Goal: Information Seeking & Learning: Check status

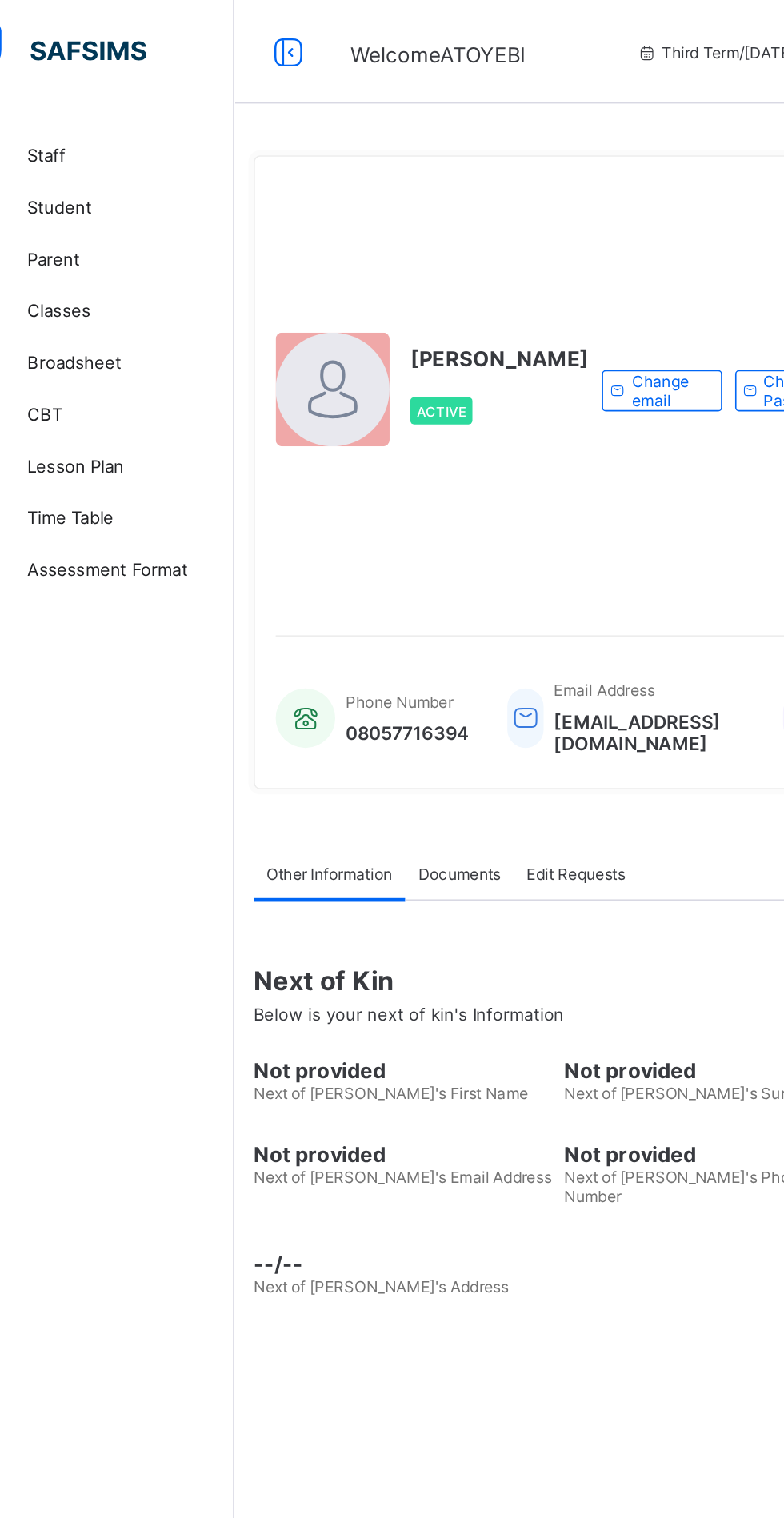
click at [88, 229] on span "Broadsheet" at bounding box center [127, 223] width 128 height 13
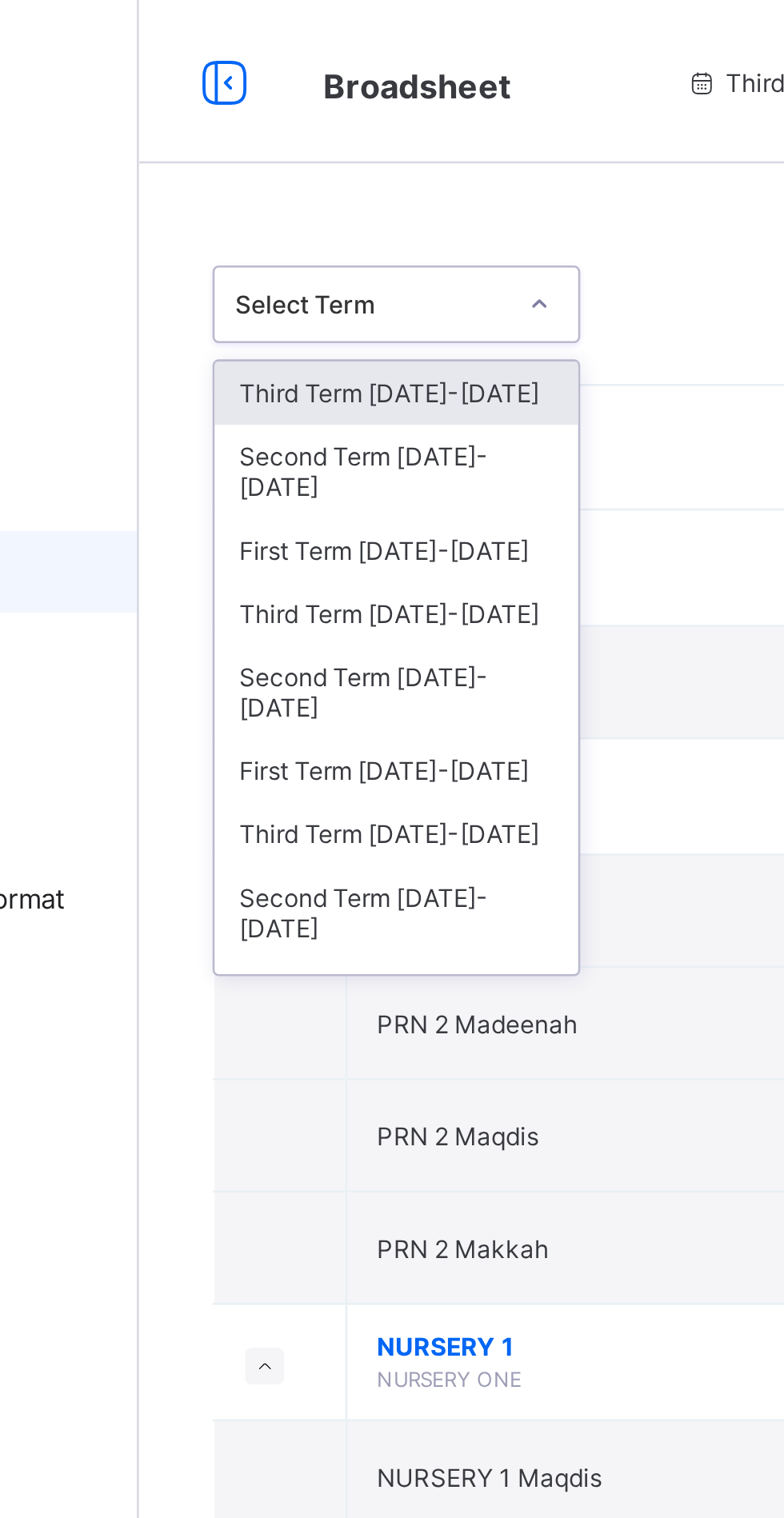
click at [245, 159] on div "Third Term 2024-2025" at bounding box center [292, 154] width 143 height 25
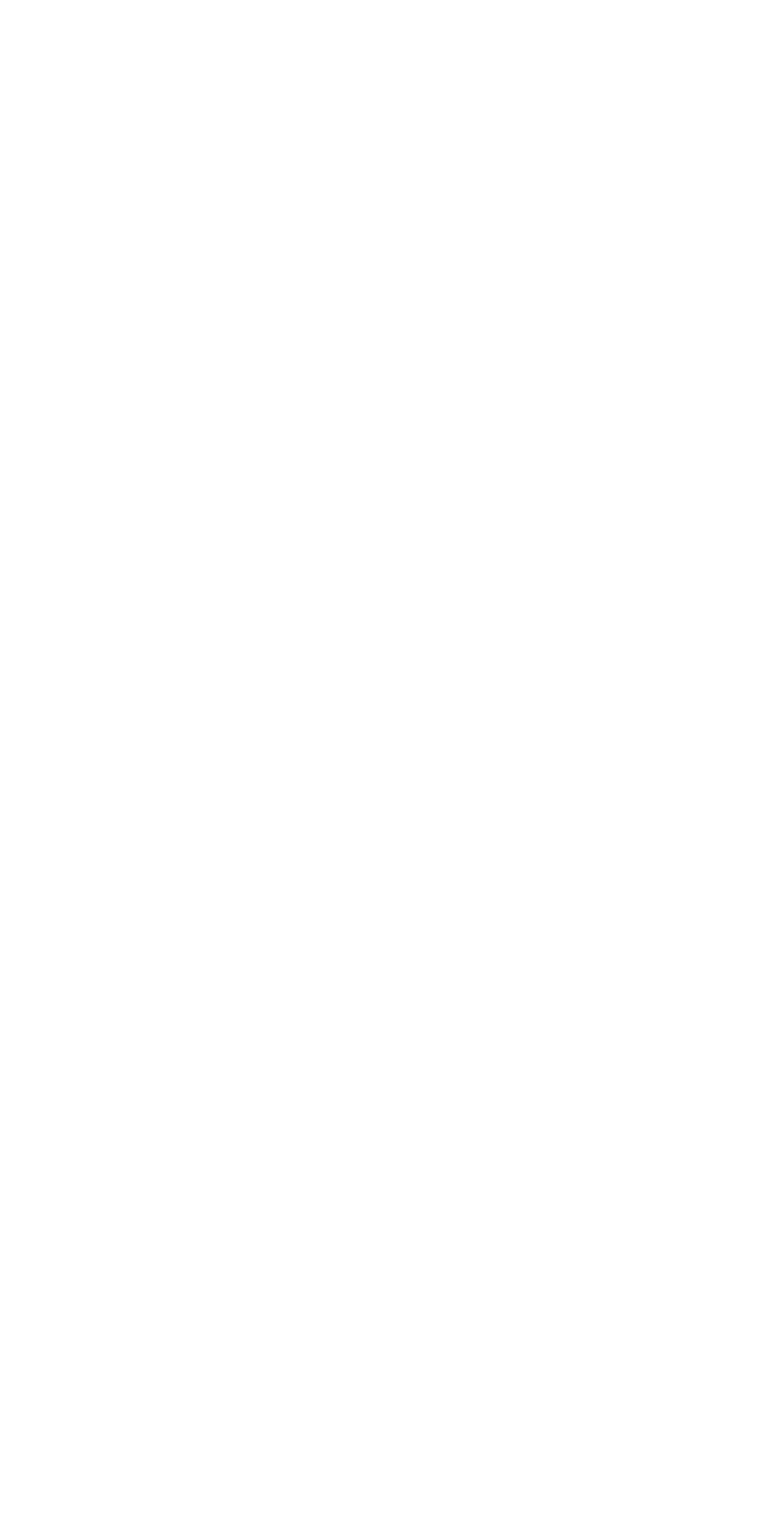
scroll to position [2031, 0]
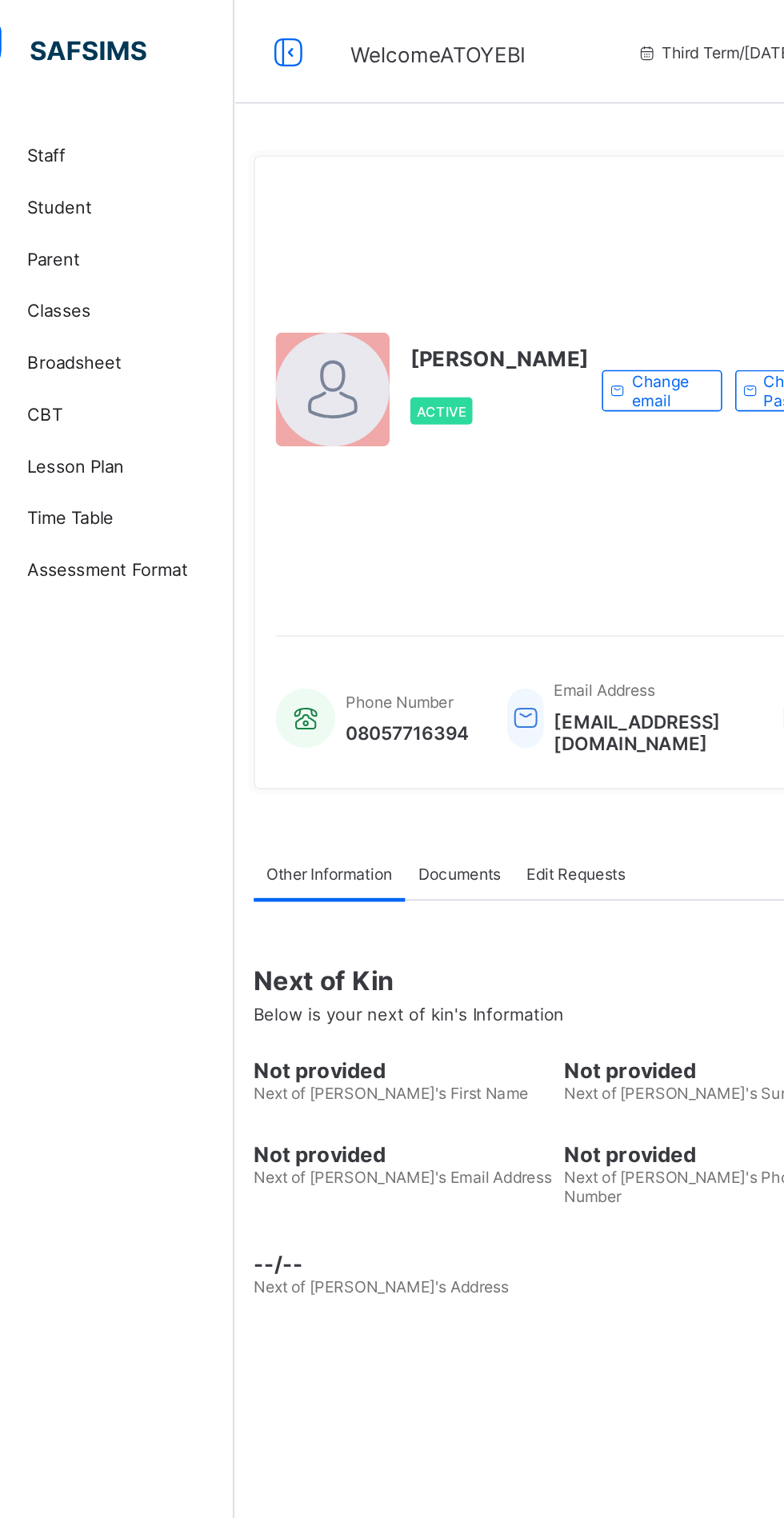
click at [90, 192] on span "Classes" at bounding box center [127, 192] width 128 height 13
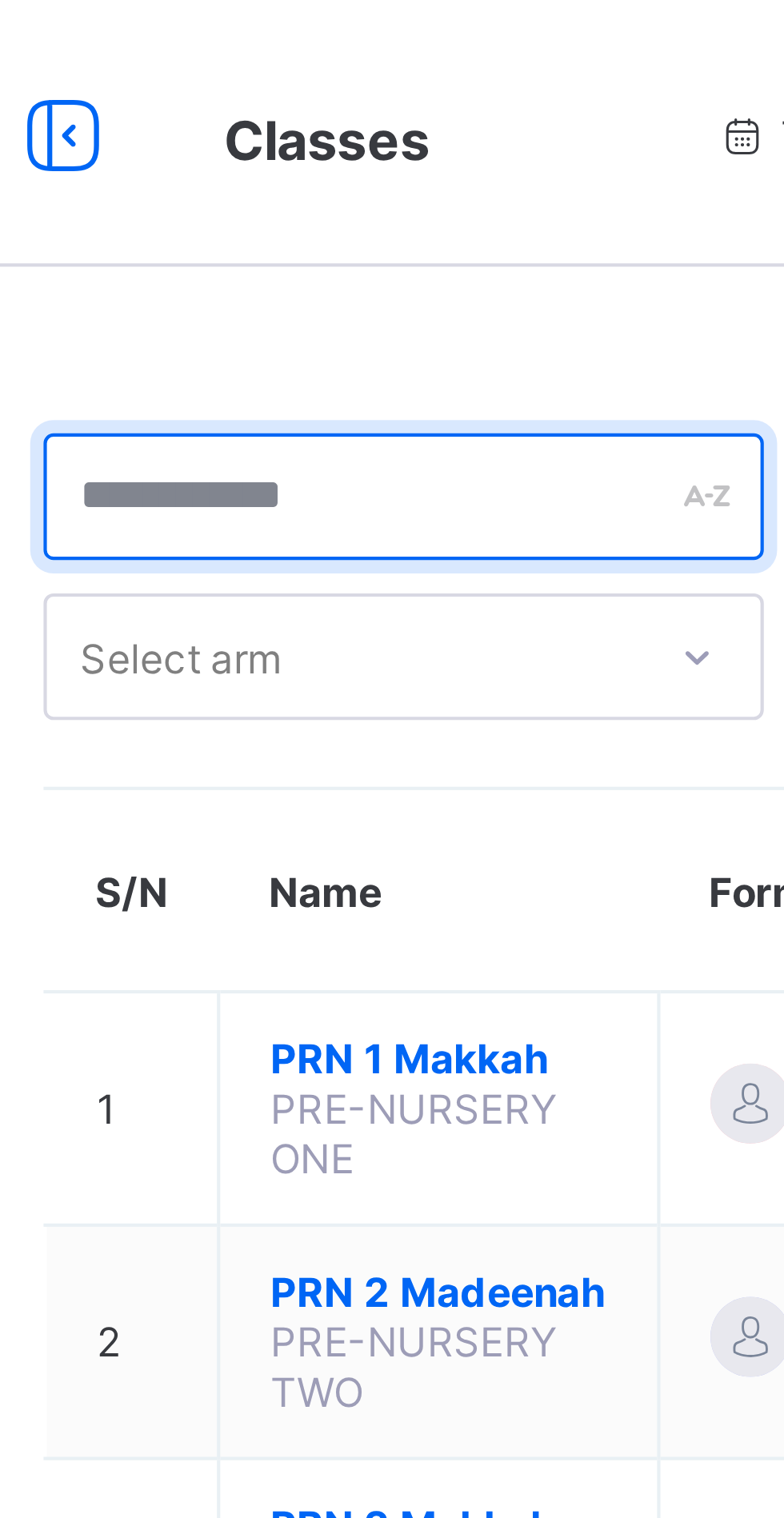
click at [304, 123] on input "text" at bounding box center [307, 119] width 173 height 31
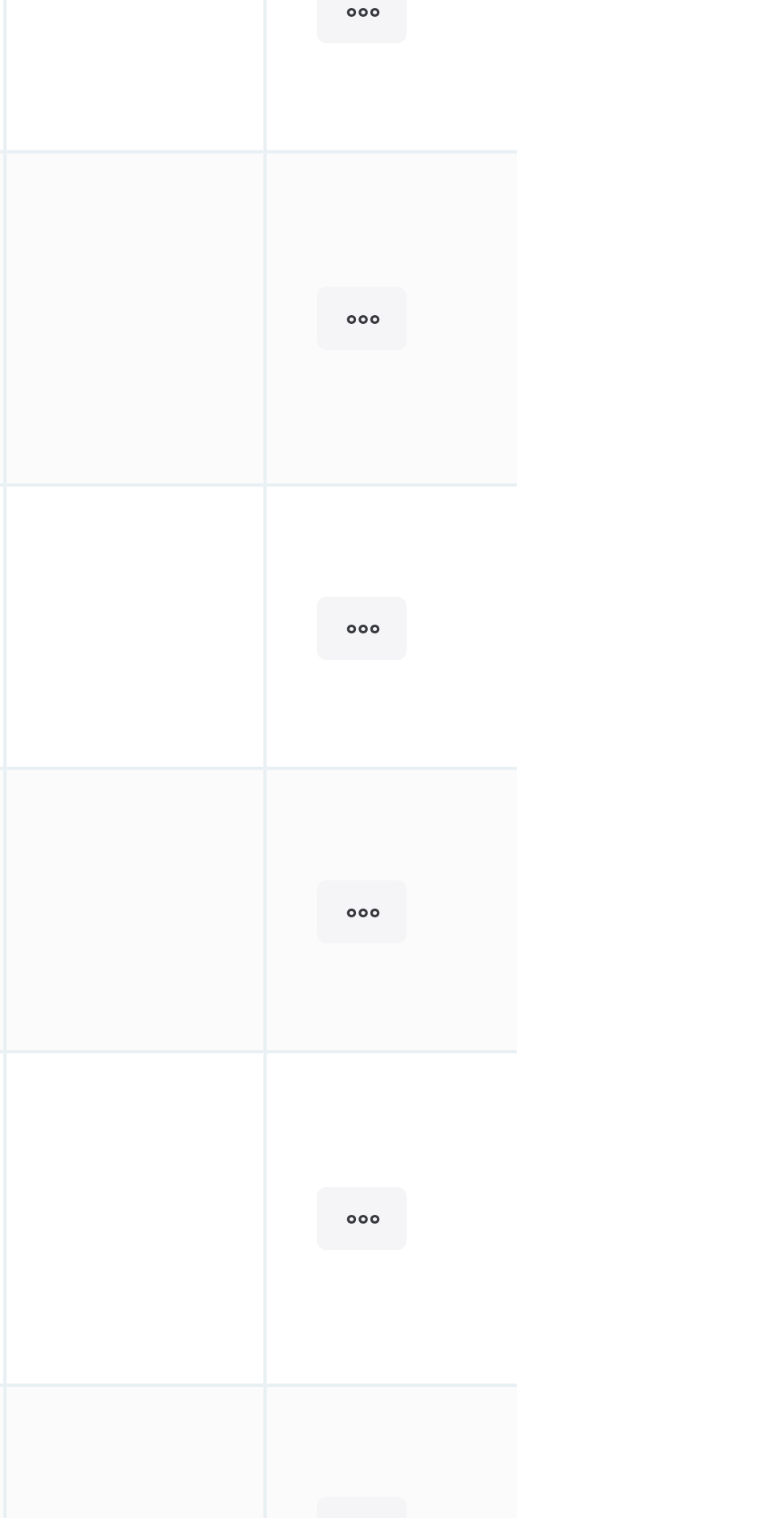
type input "**"
click at [716, 550] on icon at bounding box center [717, 555] width 13 height 12
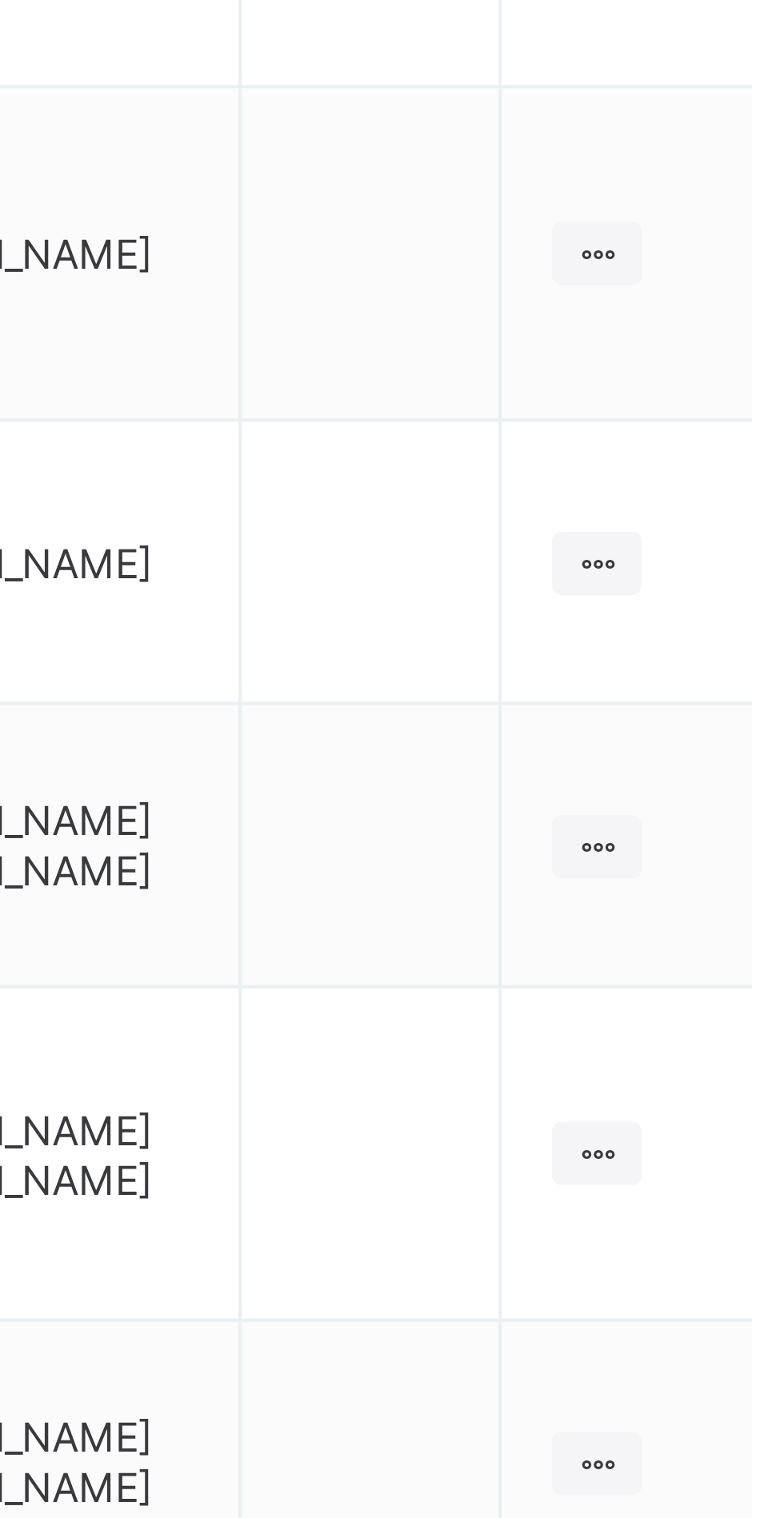
click at [0, 0] on div "View Class" at bounding box center [0, 0] width 0 height 0
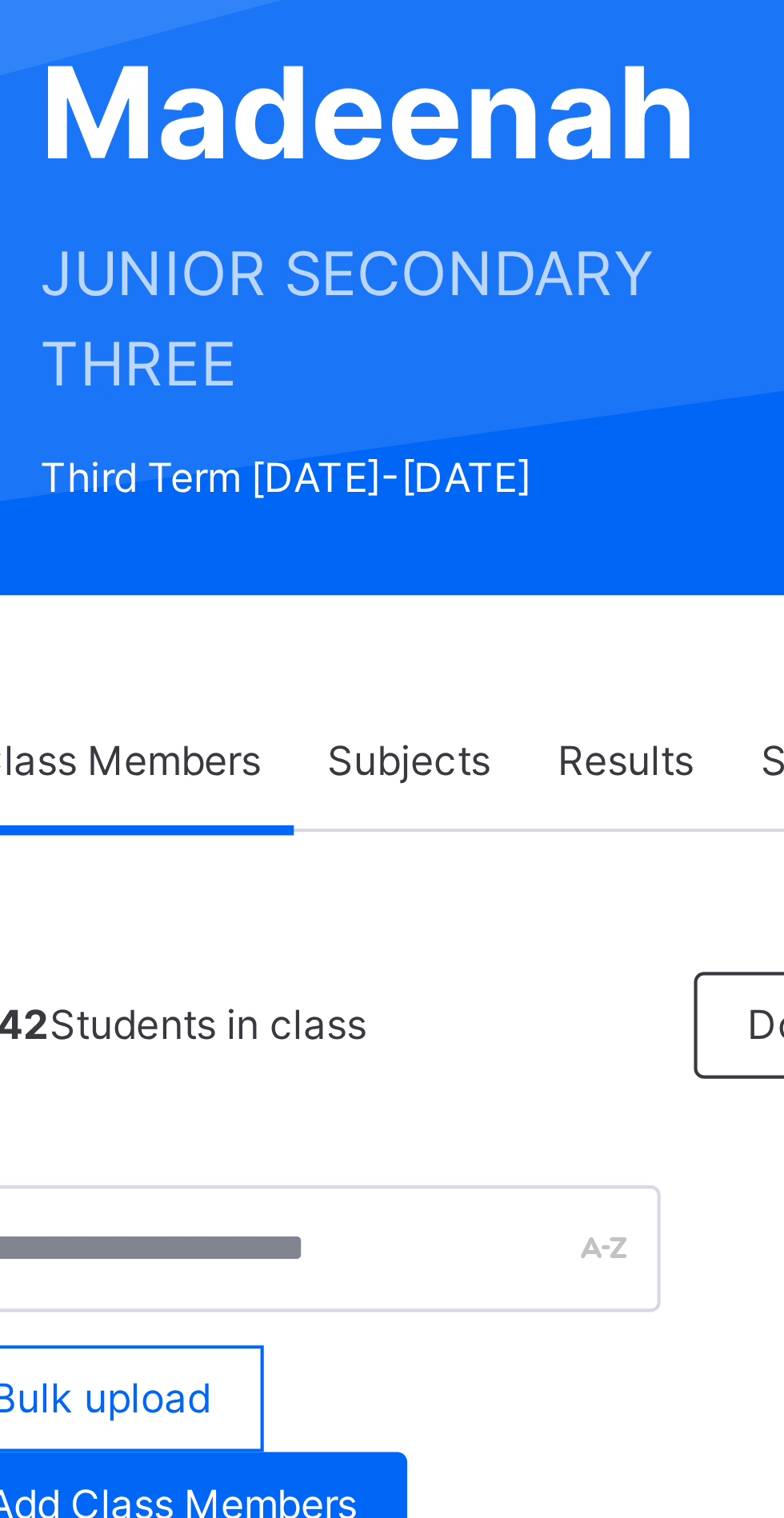
click at [385, 384] on span "Results" at bounding box center [385, 384] width 33 height 14
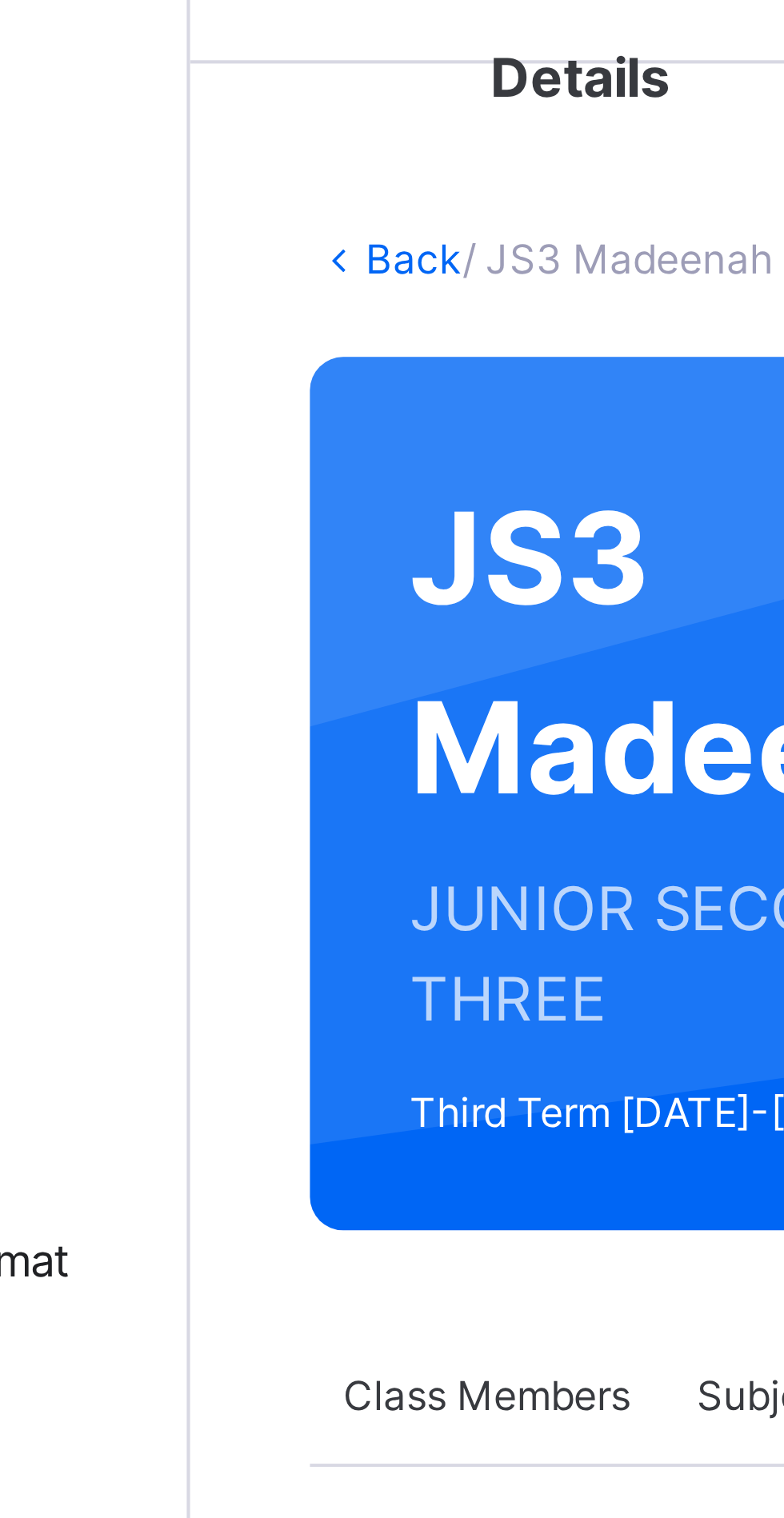
click at [254, 106] on link "Back" at bounding box center [246, 110] width 23 height 12
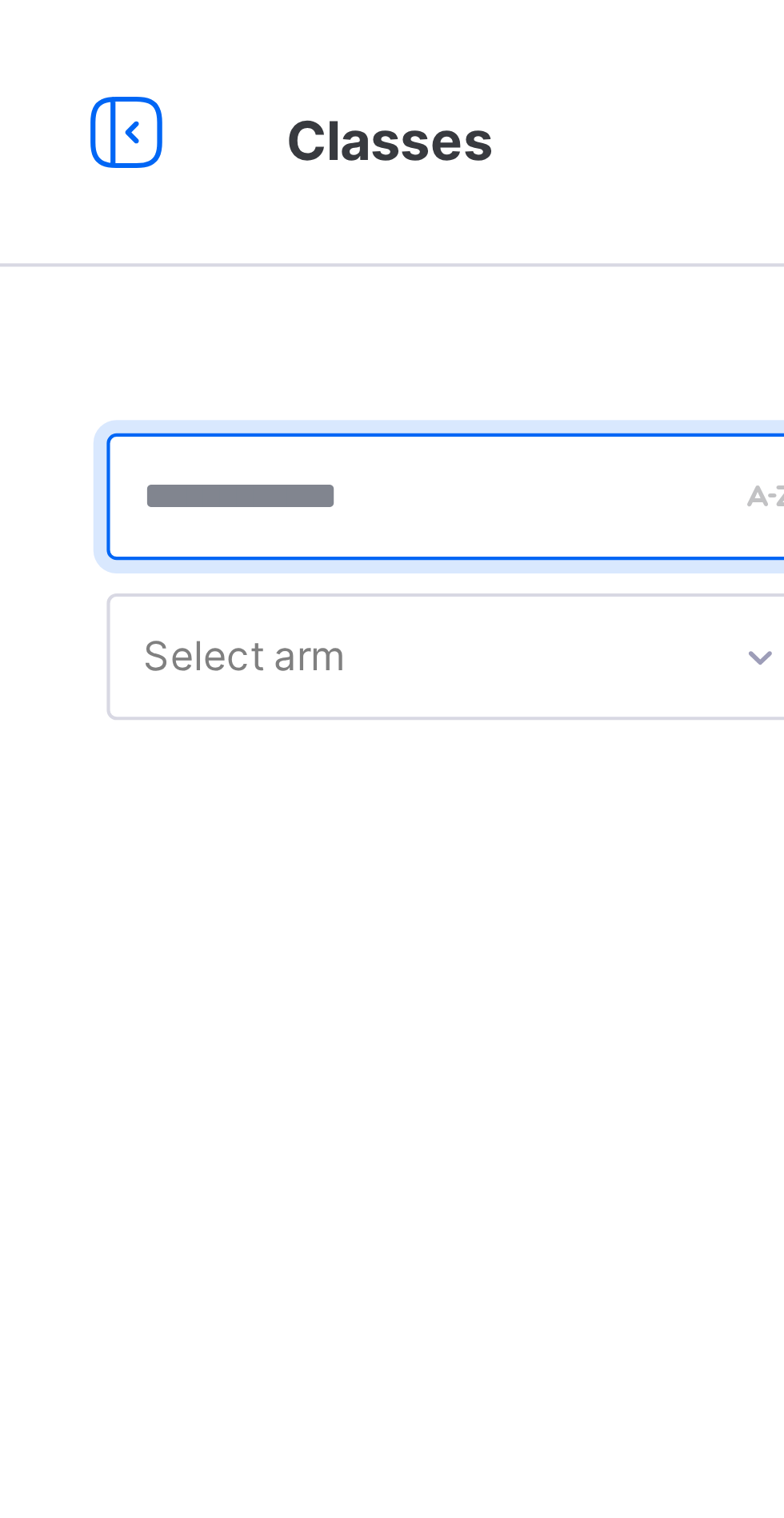
click at [327, 114] on input "text" at bounding box center [307, 119] width 173 height 31
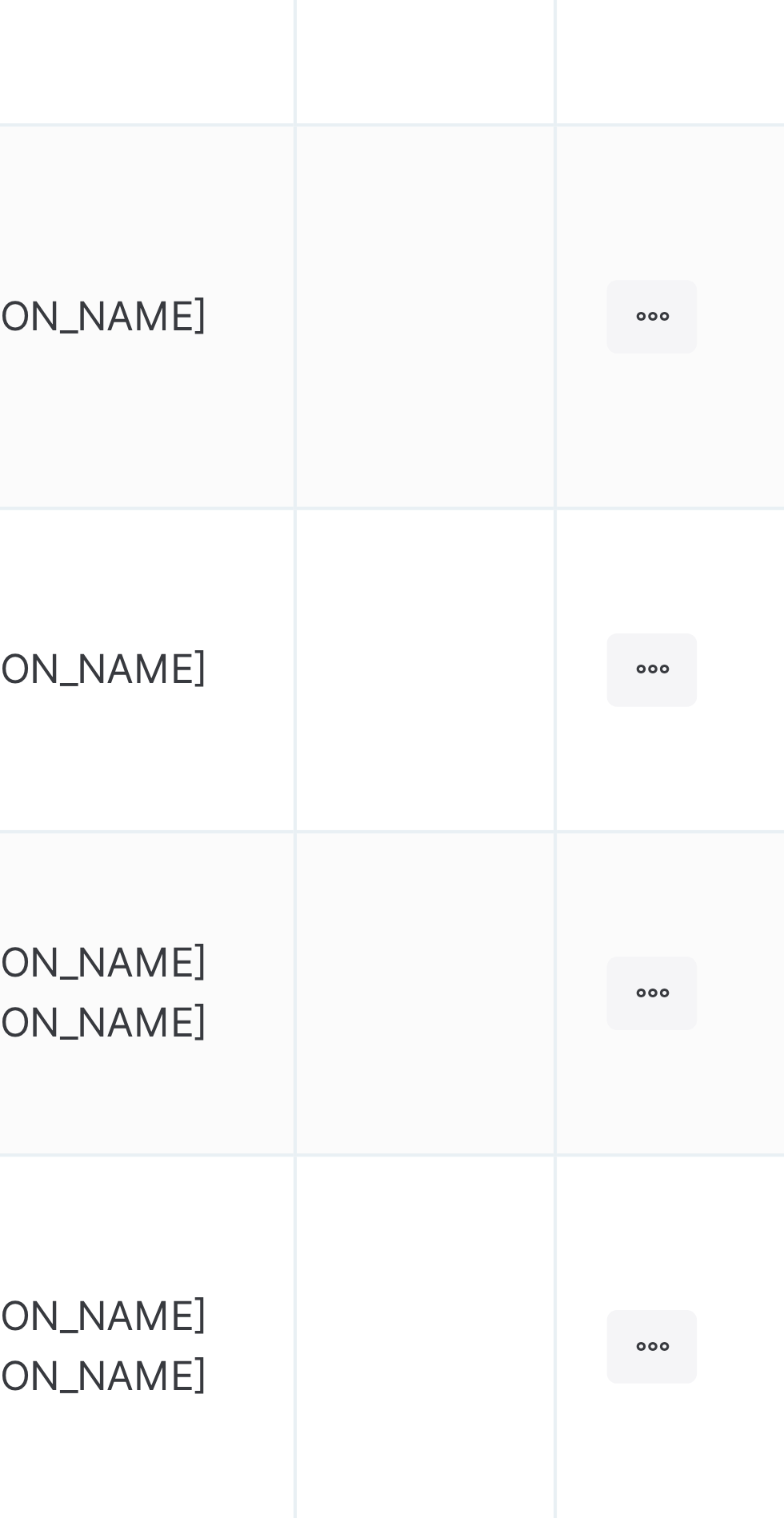
type input "**"
click at [718, 604] on icon at bounding box center [717, 606] width 13 height 12
click at [0, 0] on div "View Class" at bounding box center [0, 0] width 0 height 0
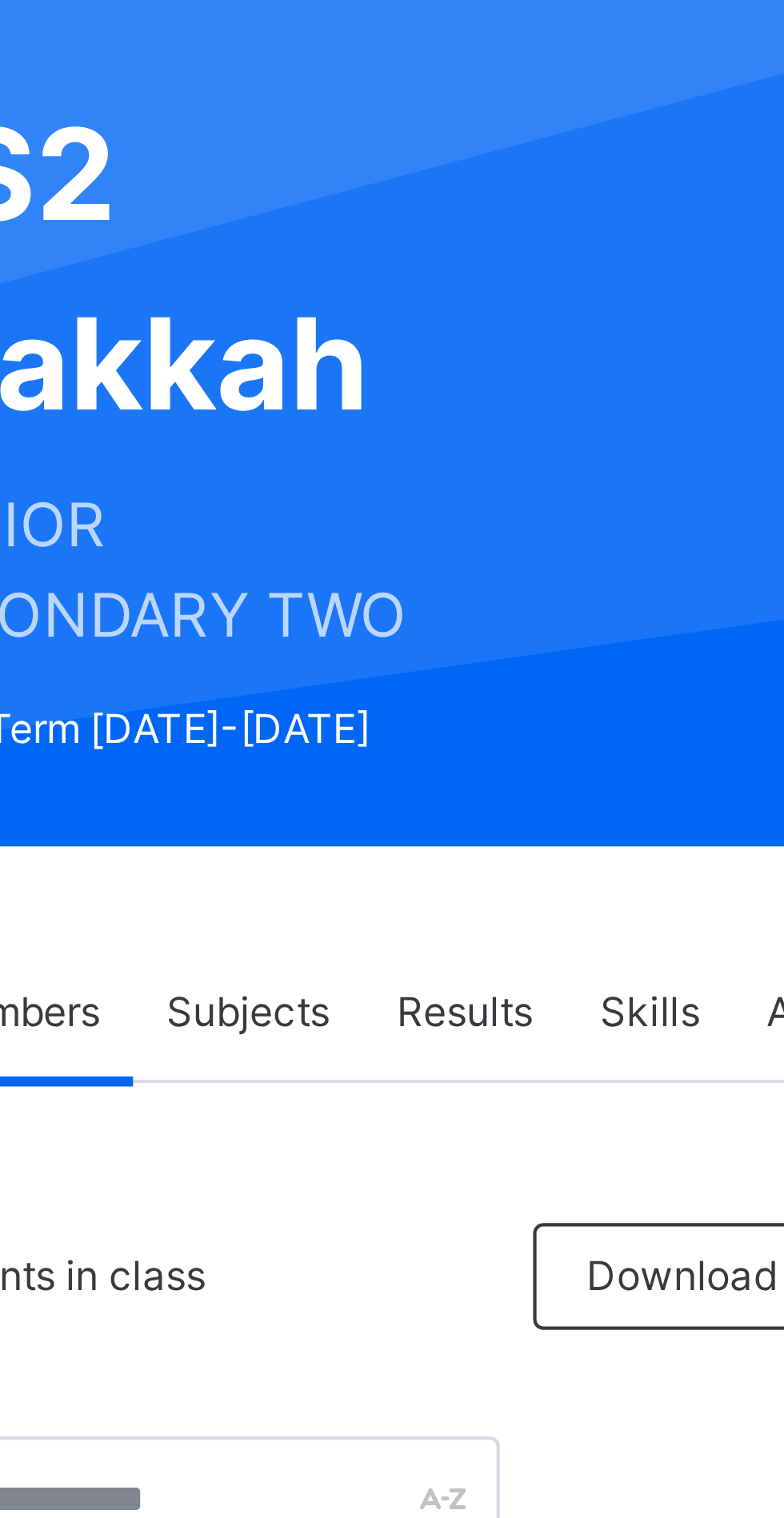
click at [382, 381] on span "Results" at bounding box center [385, 384] width 33 height 14
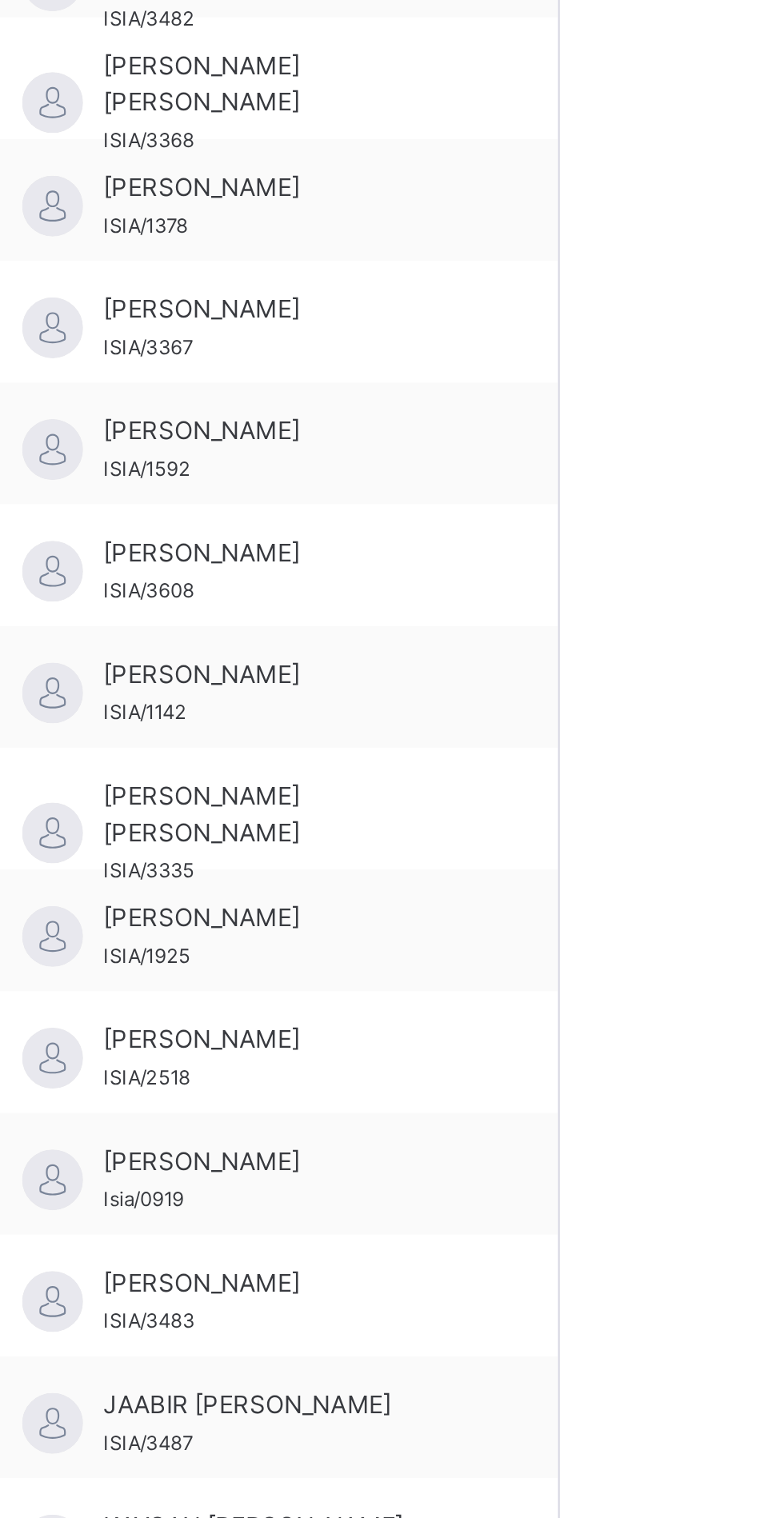
click at [362, 1394] on span "[PERSON_NAME]" at bounding box center [337, 1390] width 144 height 14
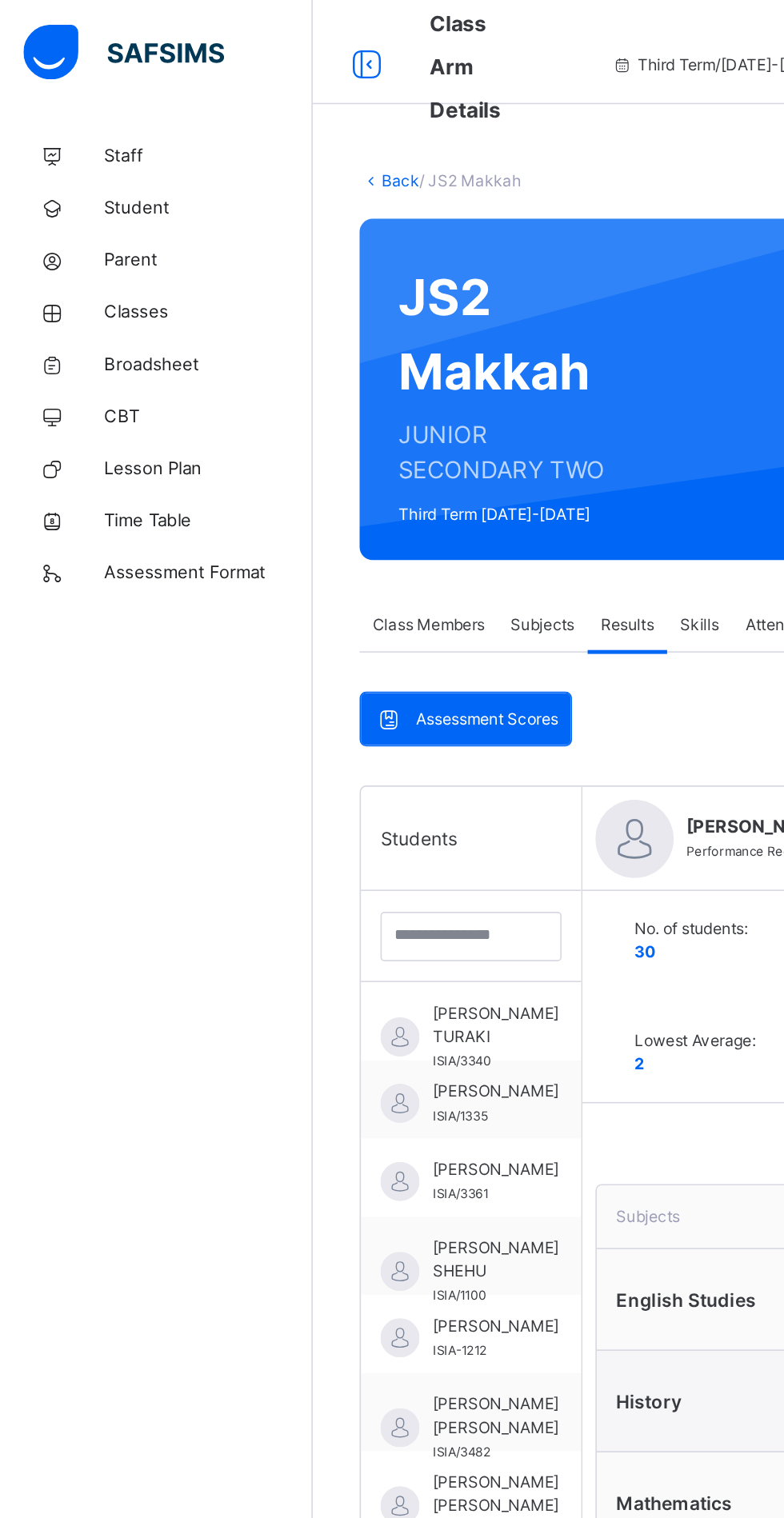
click at [102, 228] on span "Broadsheet" at bounding box center [127, 224] width 128 height 16
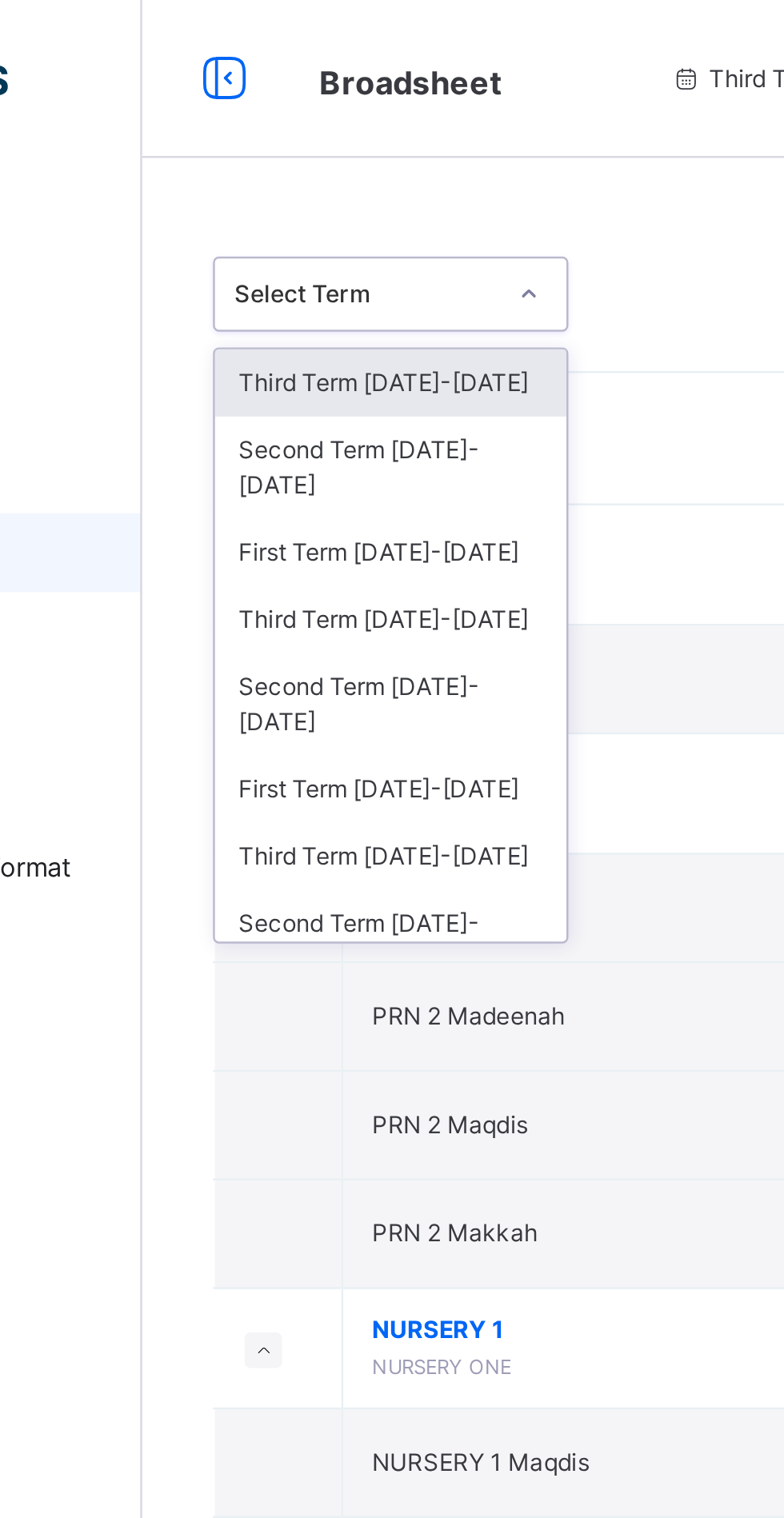
click at [259, 155] on div "Third Term 2024-2025" at bounding box center [292, 155] width 143 height 27
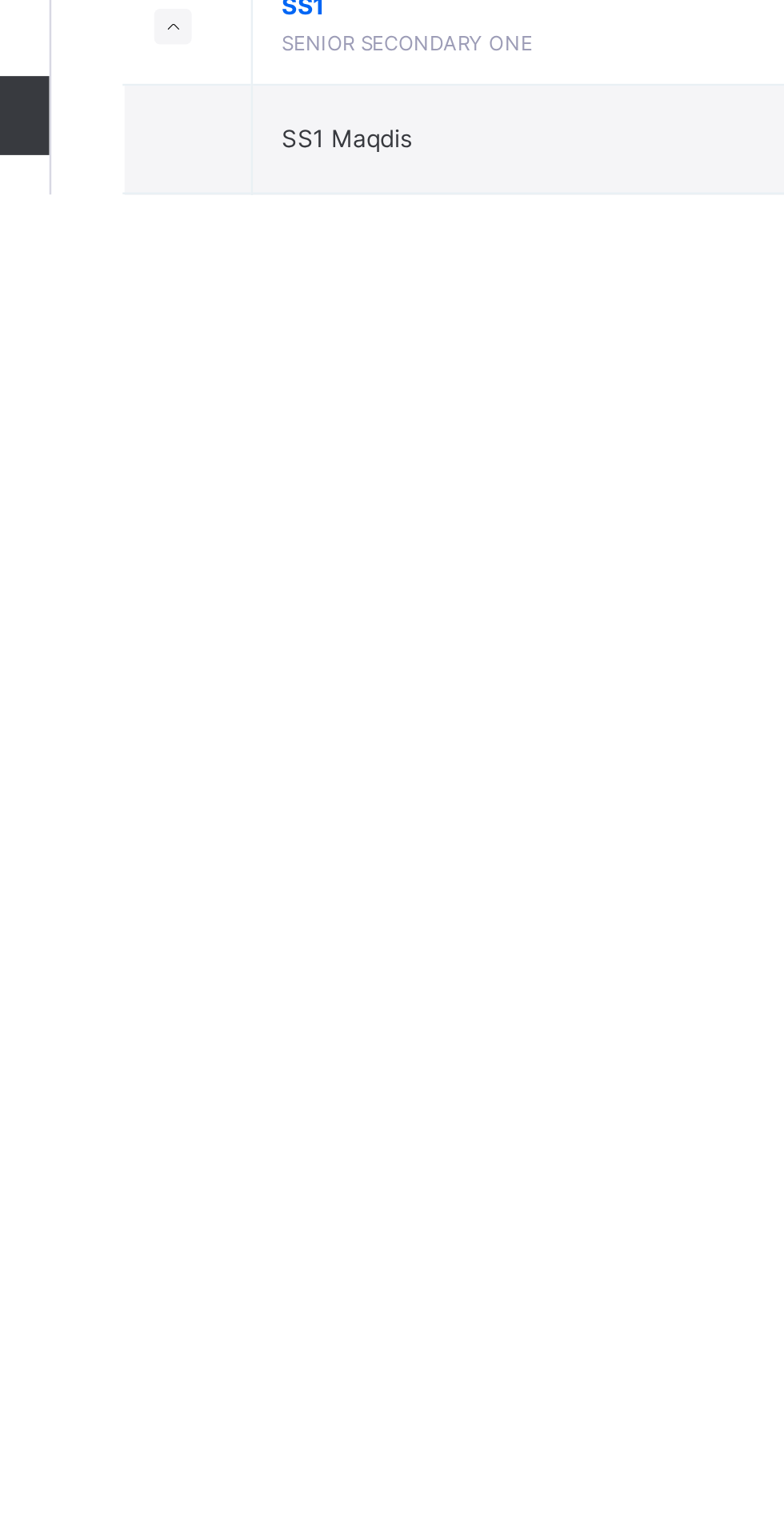
scroll to position [2447, 0]
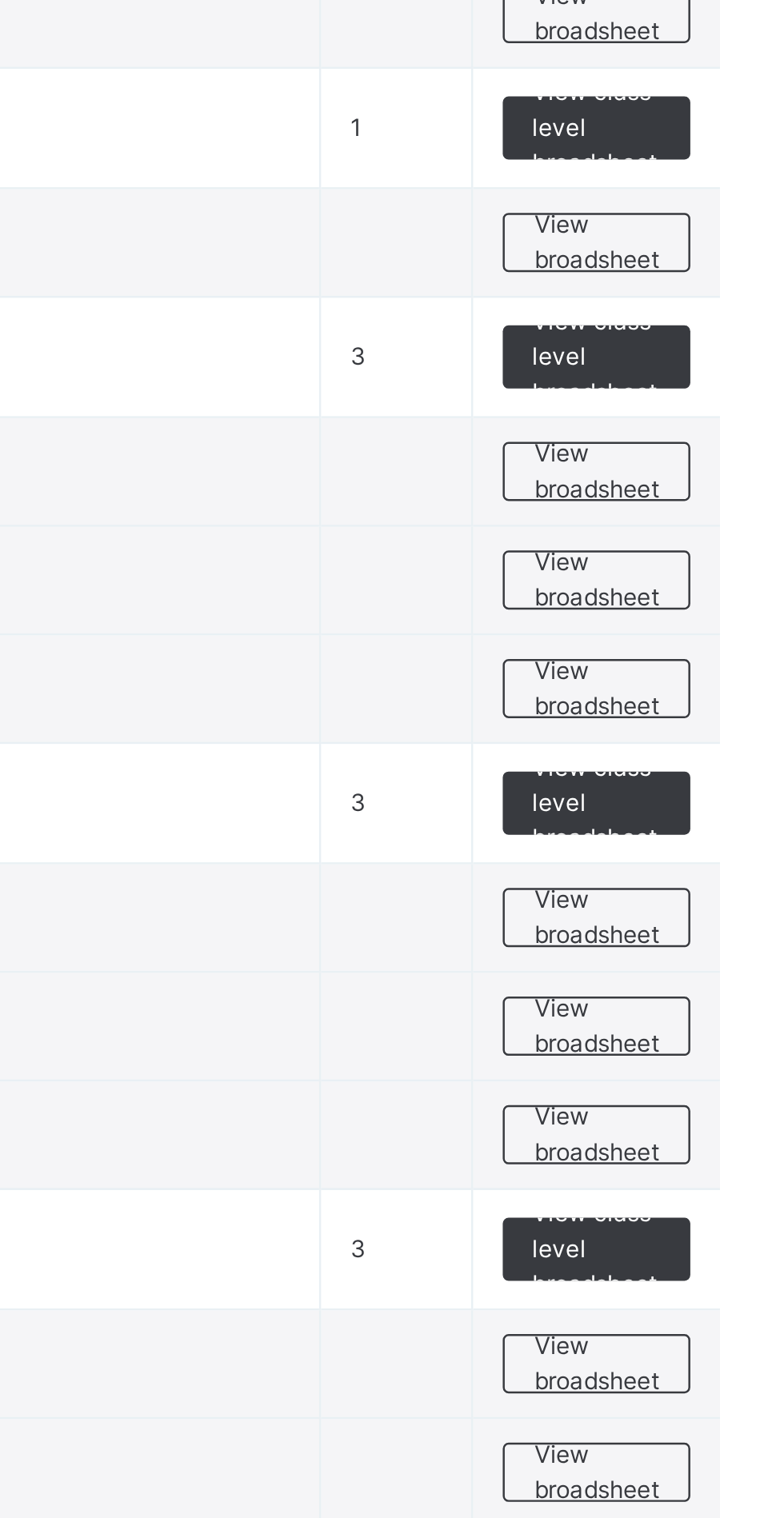
click at [695, 1102] on span "View broadsheet" at bounding box center [705, 1097] width 50 height 29
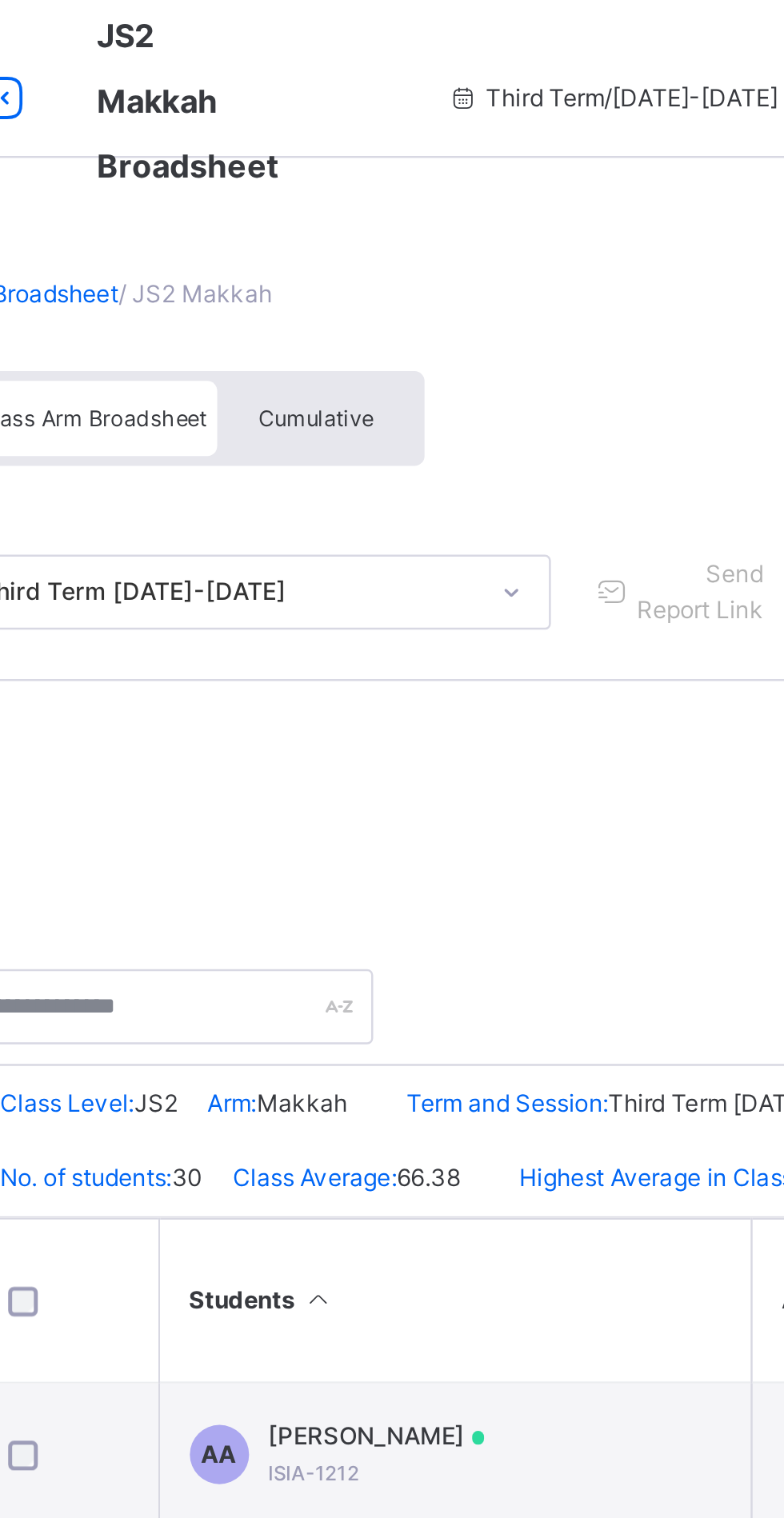
click at [356, 166] on span "Cumulative" at bounding box center [353, 170] width 47 height 11
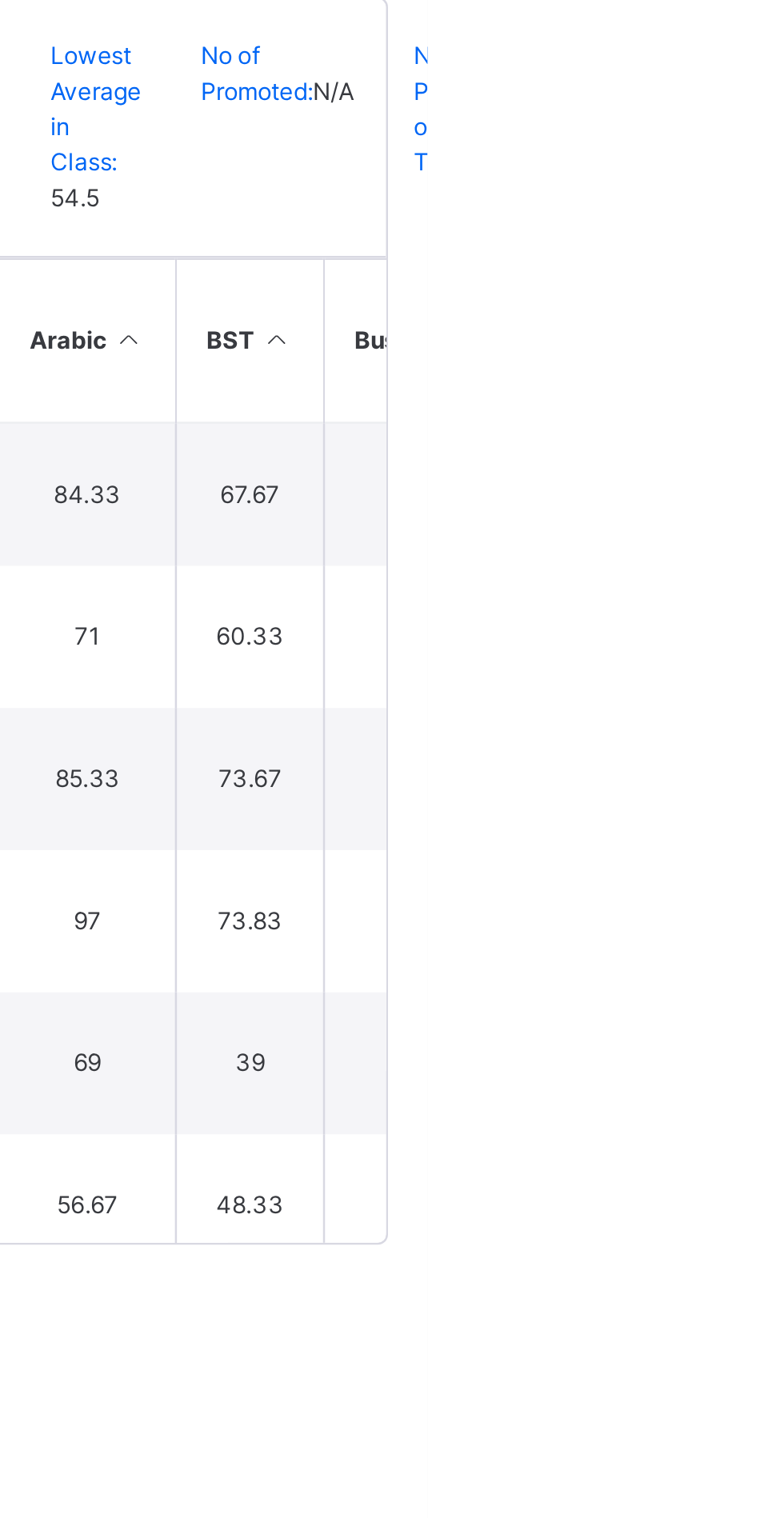
scroll to position [343, 0]
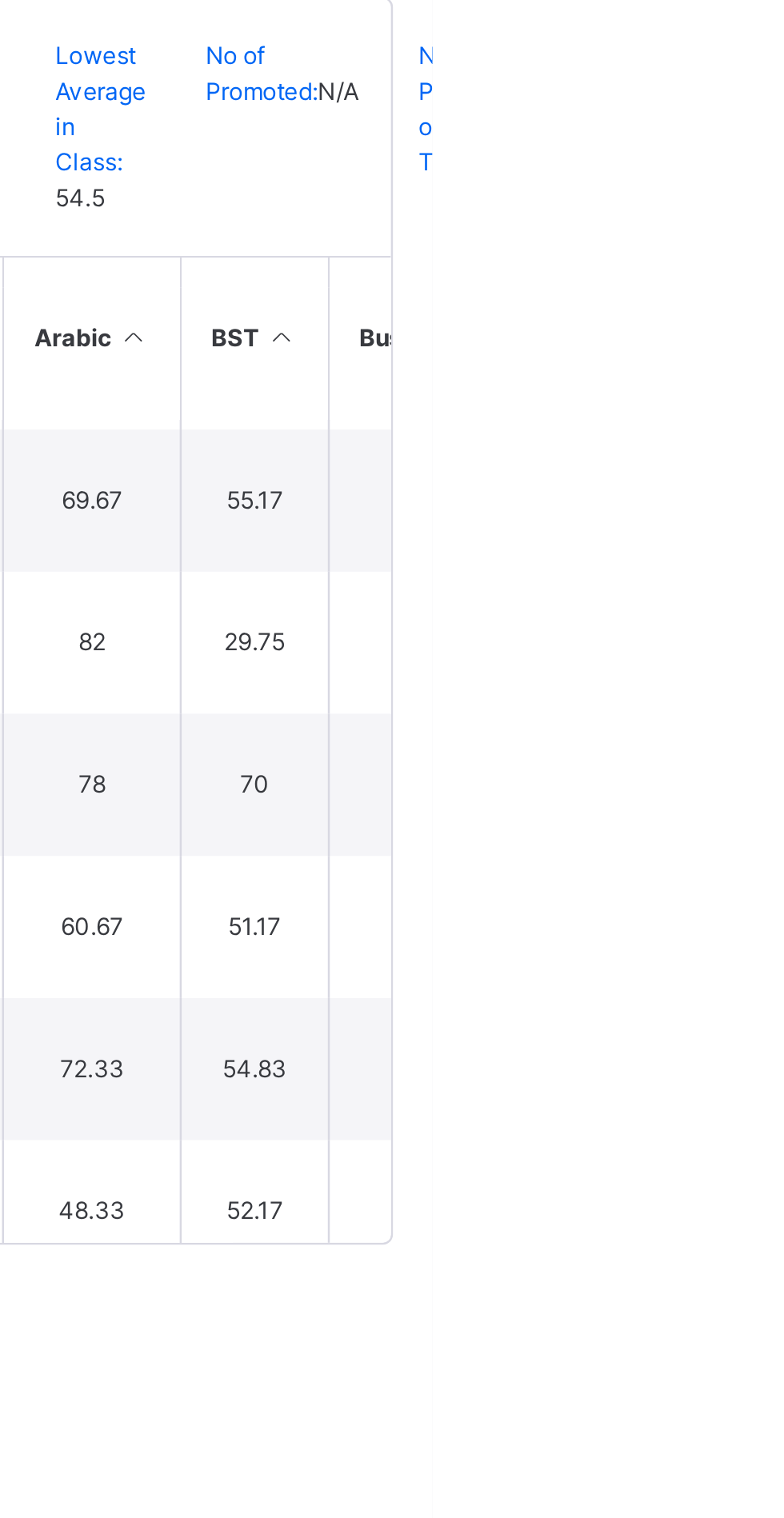
click at [770, 746] on div "Broadsheet / JS2 Makkah Class Arm Broadsheet Cumulative Third Term 2024-2025 Se…" at bounding box center [488, 511] width 592 height 863
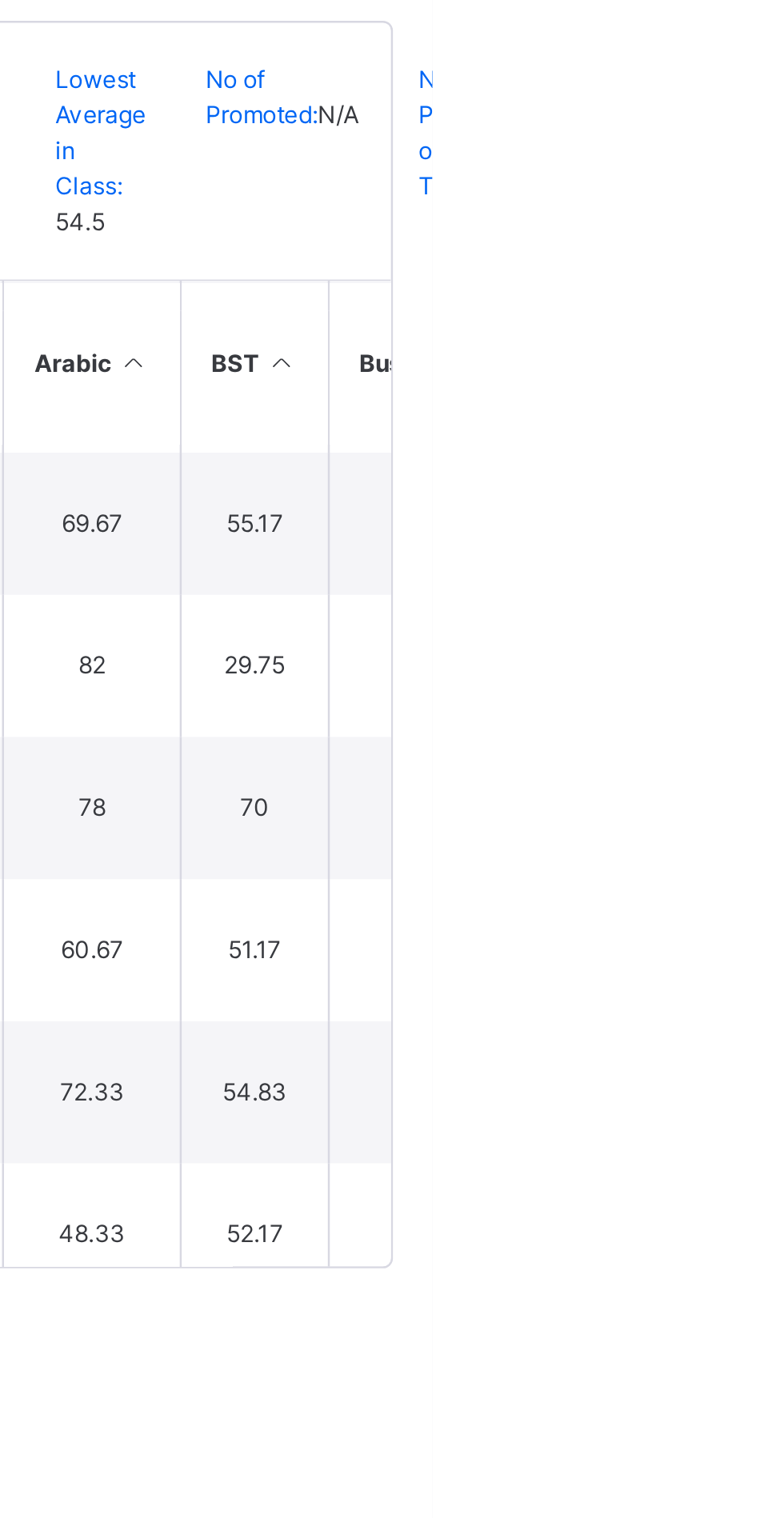
scroll to position [0, 0]
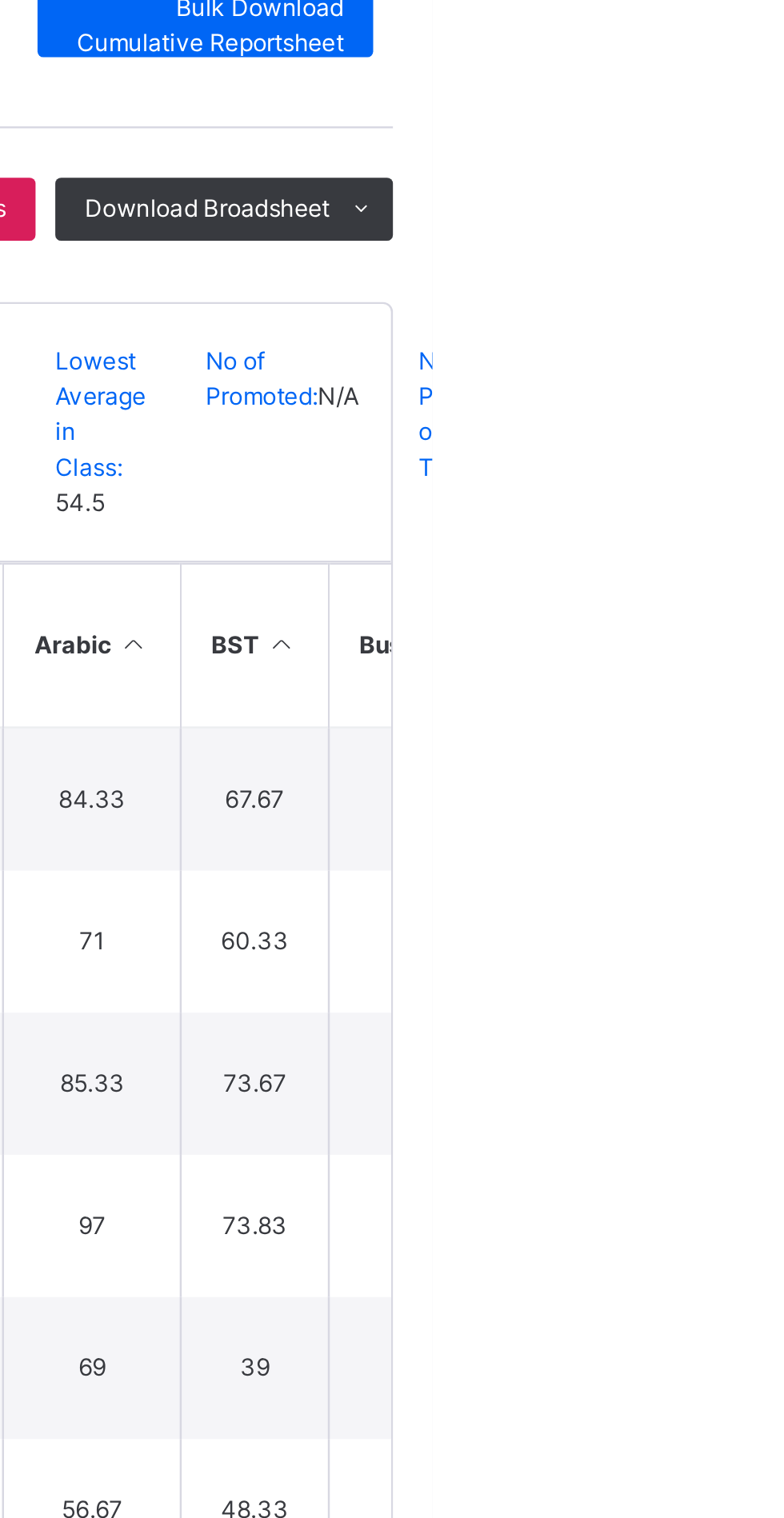
click at [758, 729] on td "88" at bounding box center [782, 722] width 83 height 57
click at [775, 746] on div "Broadsheet / JS2 Makkah Class Arm Broadsheet Cumulative Third Term 2024-2025 Se…" at bounding box center [488, 511] width 592 height 863
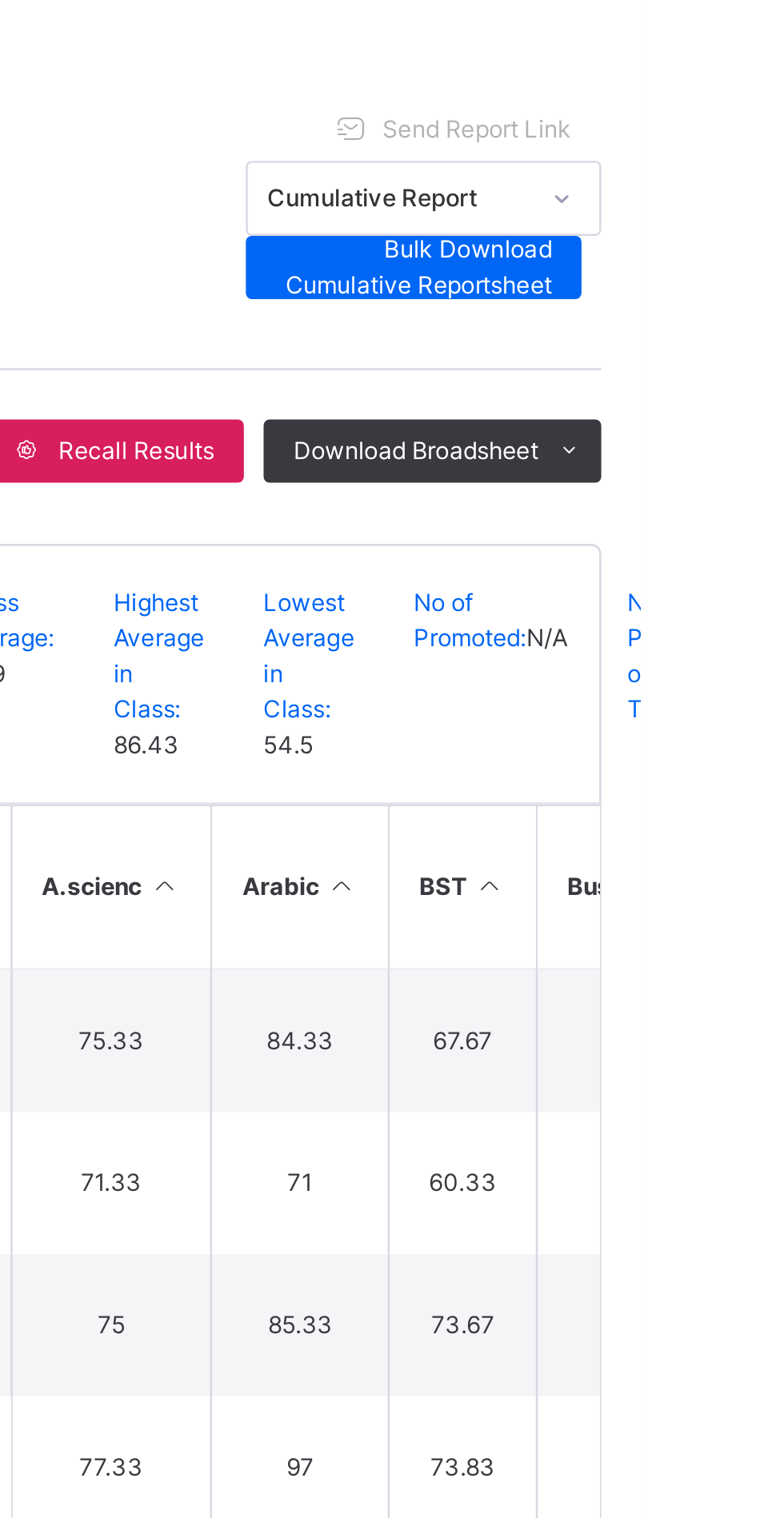
click at [768, 653] on div "Broadsheet / JS2 Makkah Class Arm Broadsheet Cumulative Third Term 2024-2025 Se…" at bounding box center [488, 511] width 592 height 863
click at [772, 659] on div "Broadsheet / JS2 Makkah Class Arm Broadsheet Cumulative Third Term 2024-2025 Se…" at bounding box center [488, 511] width 592 height 863
click at [759, 667] on td "81.17" at bounding box center [782, 665] width 83 height 57
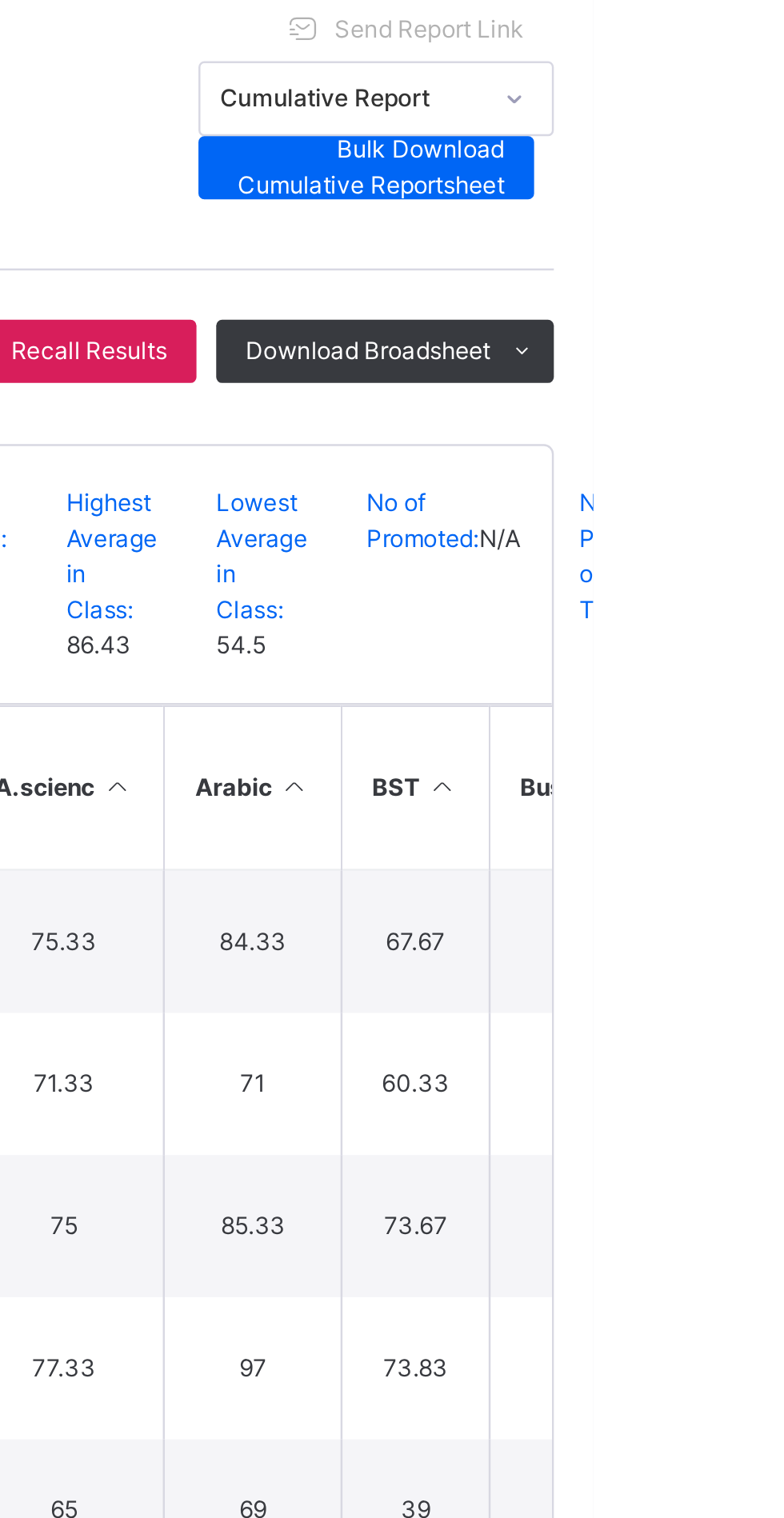
click at [771, 676] on div "Broadsheet / JS2 Makkah Class Arm Broadsheet Cumulative Third Term 2024-2025 Se…" at bounding box center [488, 511] width 592 height 863
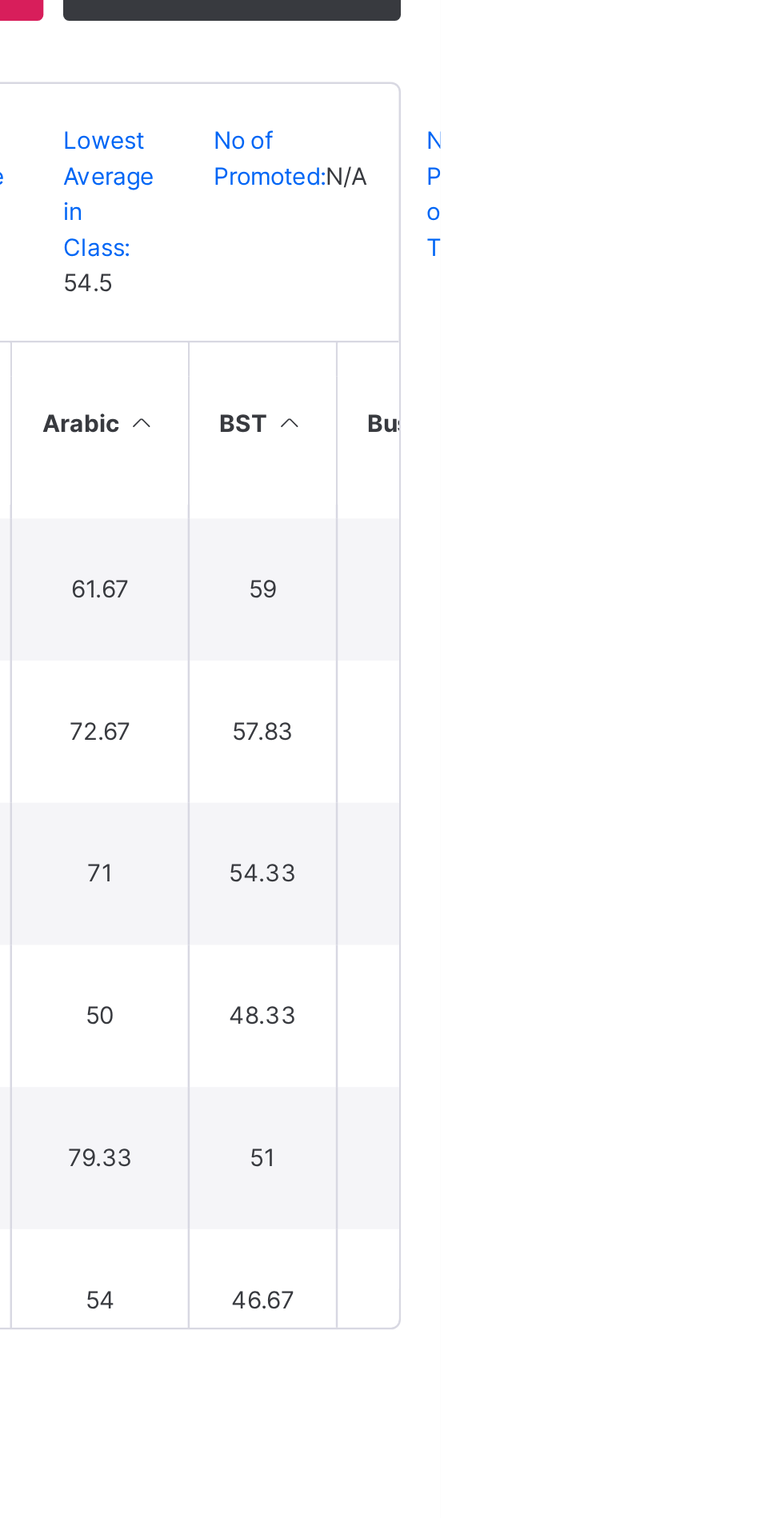
scroll to position [1031, 0]
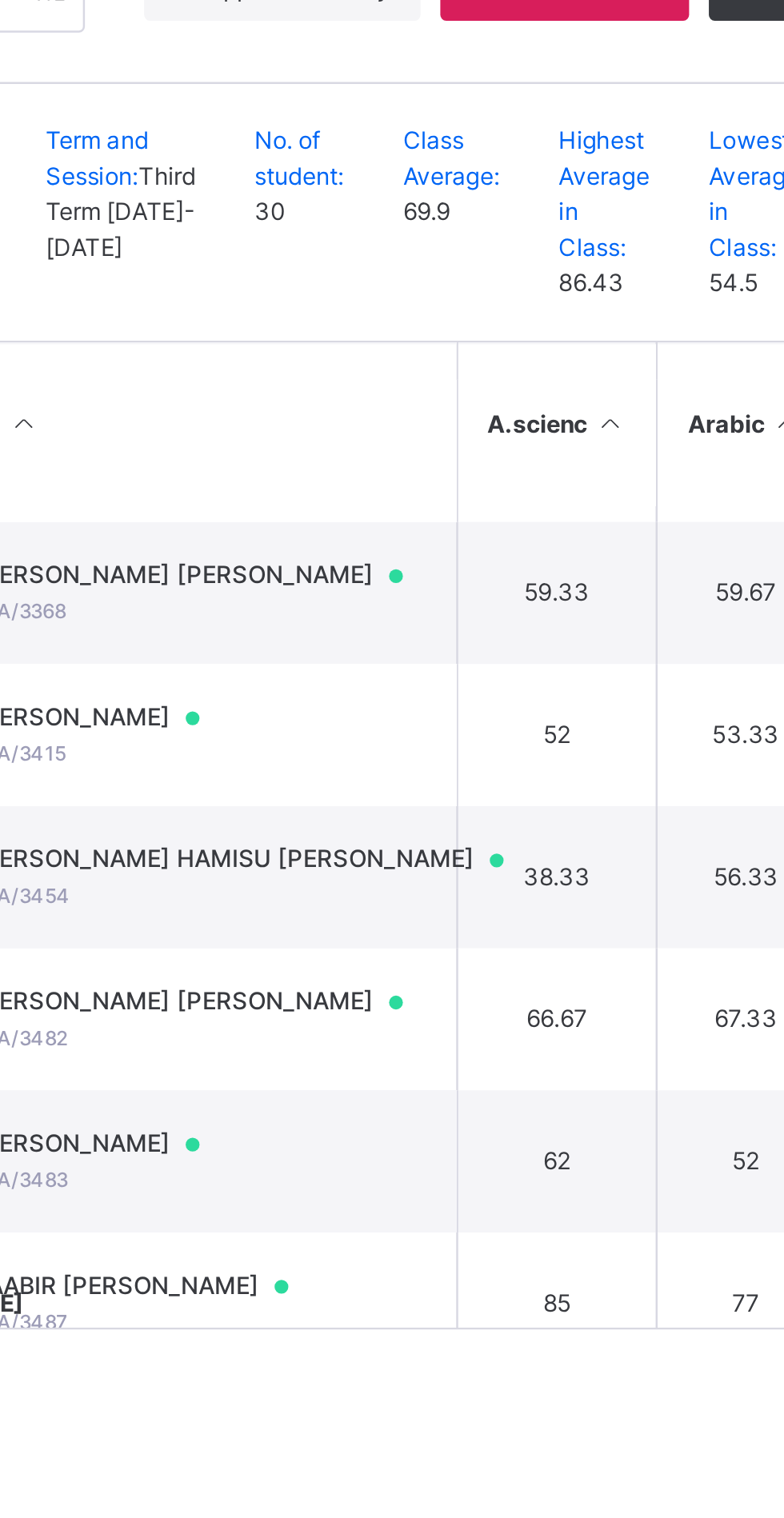
click at [549, 872] on td "62" at bounding box center [569, 842] width 82 height 57
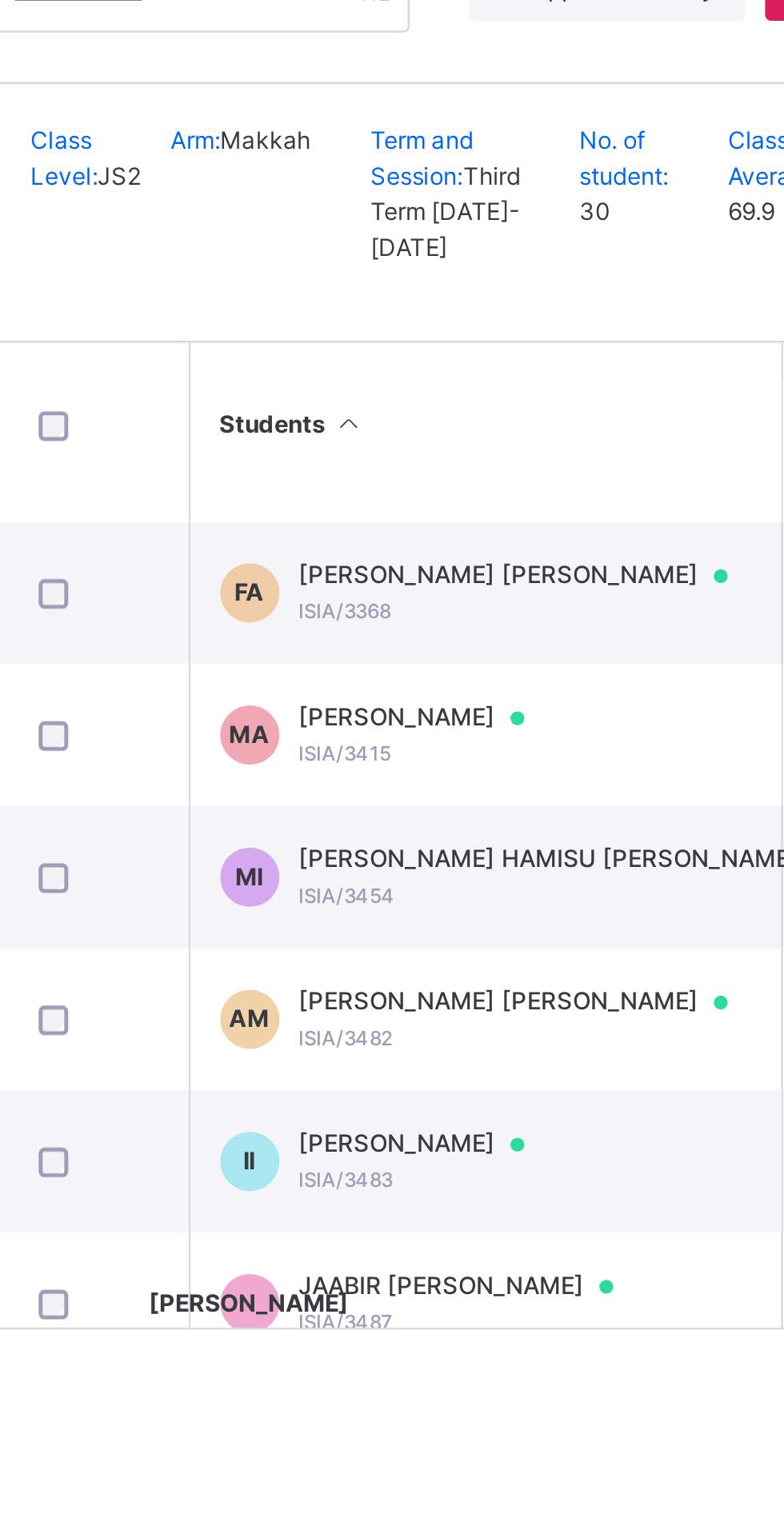
click at [422, 858] on div "IDRIS ABDULBAYT IDRIS ISIA/3483" at bounding box center [387, 842] width 107 height 29
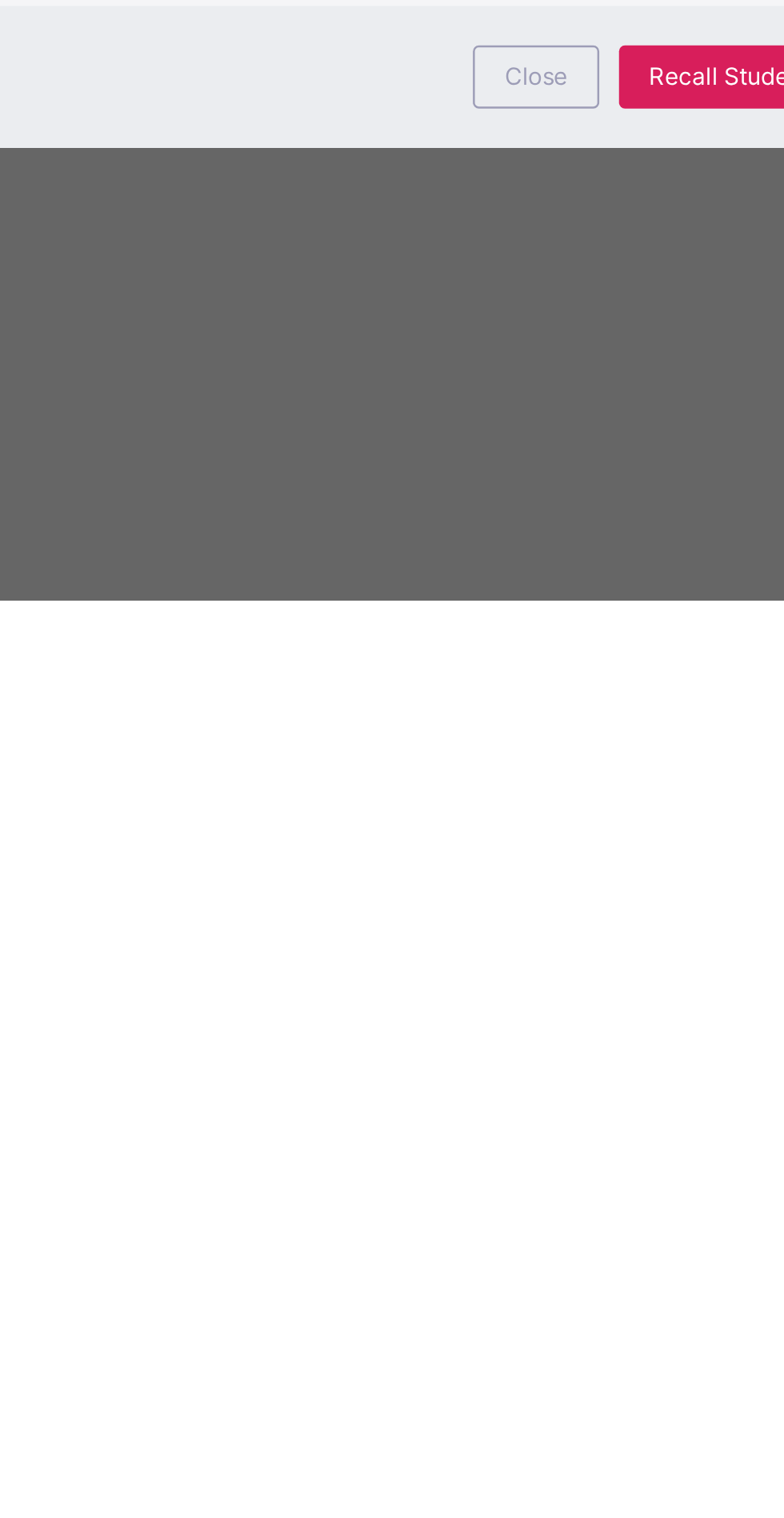
scroll to position [0, 0]
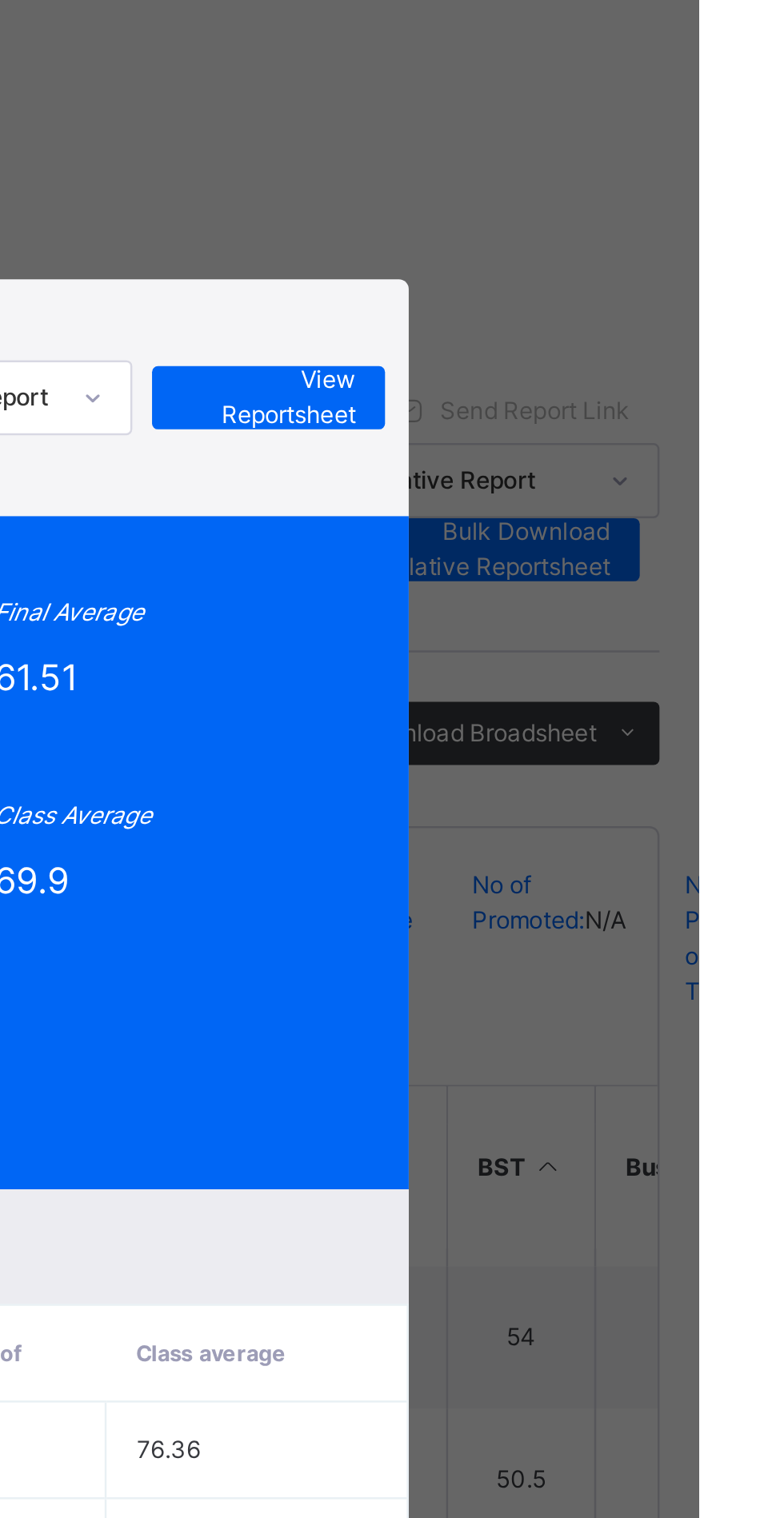
click at [644, 247] on span "View Reportsheet" at bounding box center [609, 231] width 70 height 29
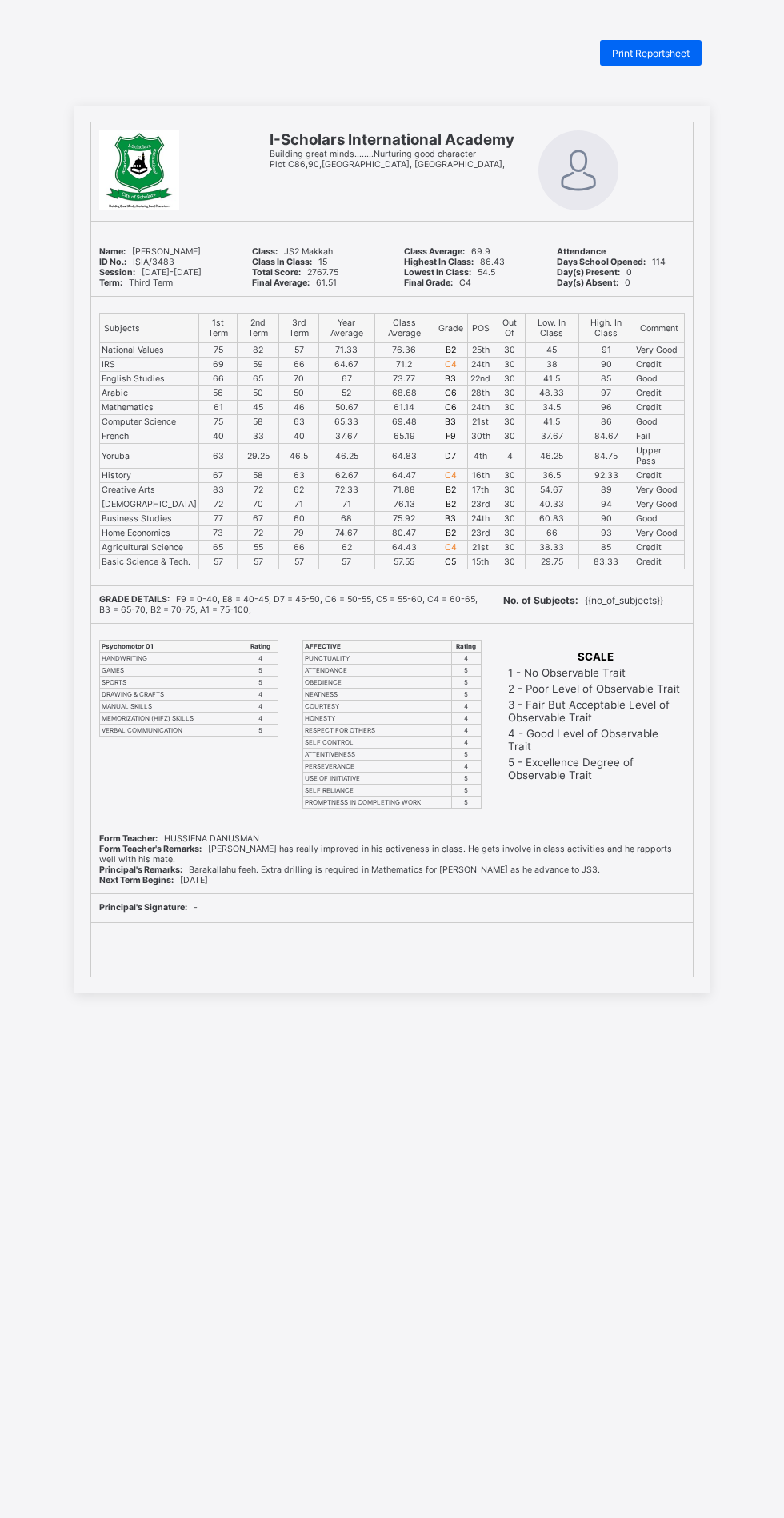
scroll to position [11, 0]
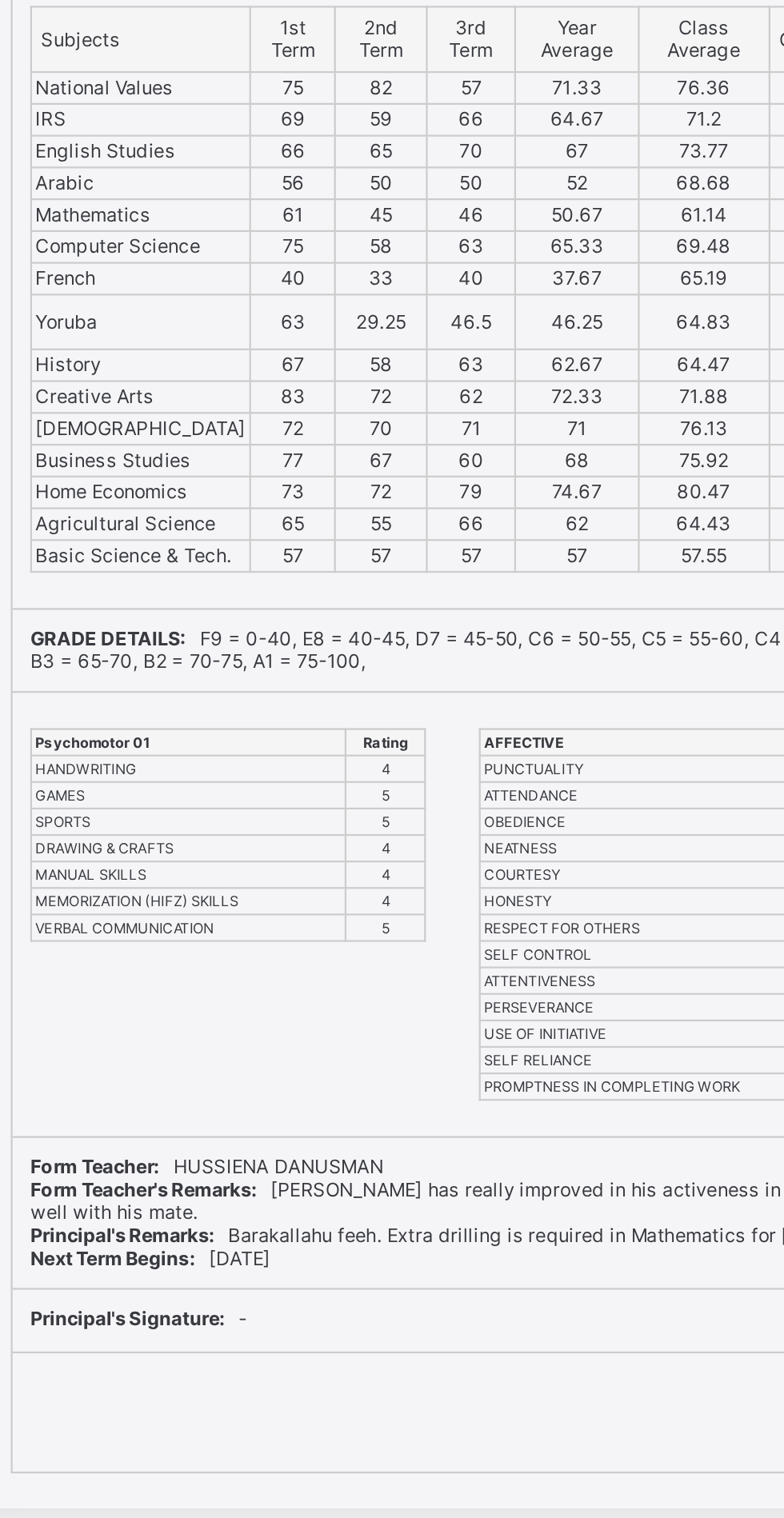
click at [328, 652] on div "AFFECTIVE Rating PUNCTUALITY 4 ATTENDANCE 5 OBEDIENCE 5 NEATNESS 5 COURTESY 4 H…" at bounding box center [391, 724] width 195 height 201
